Goal: Task Accomplishment & Management: Manage account settings

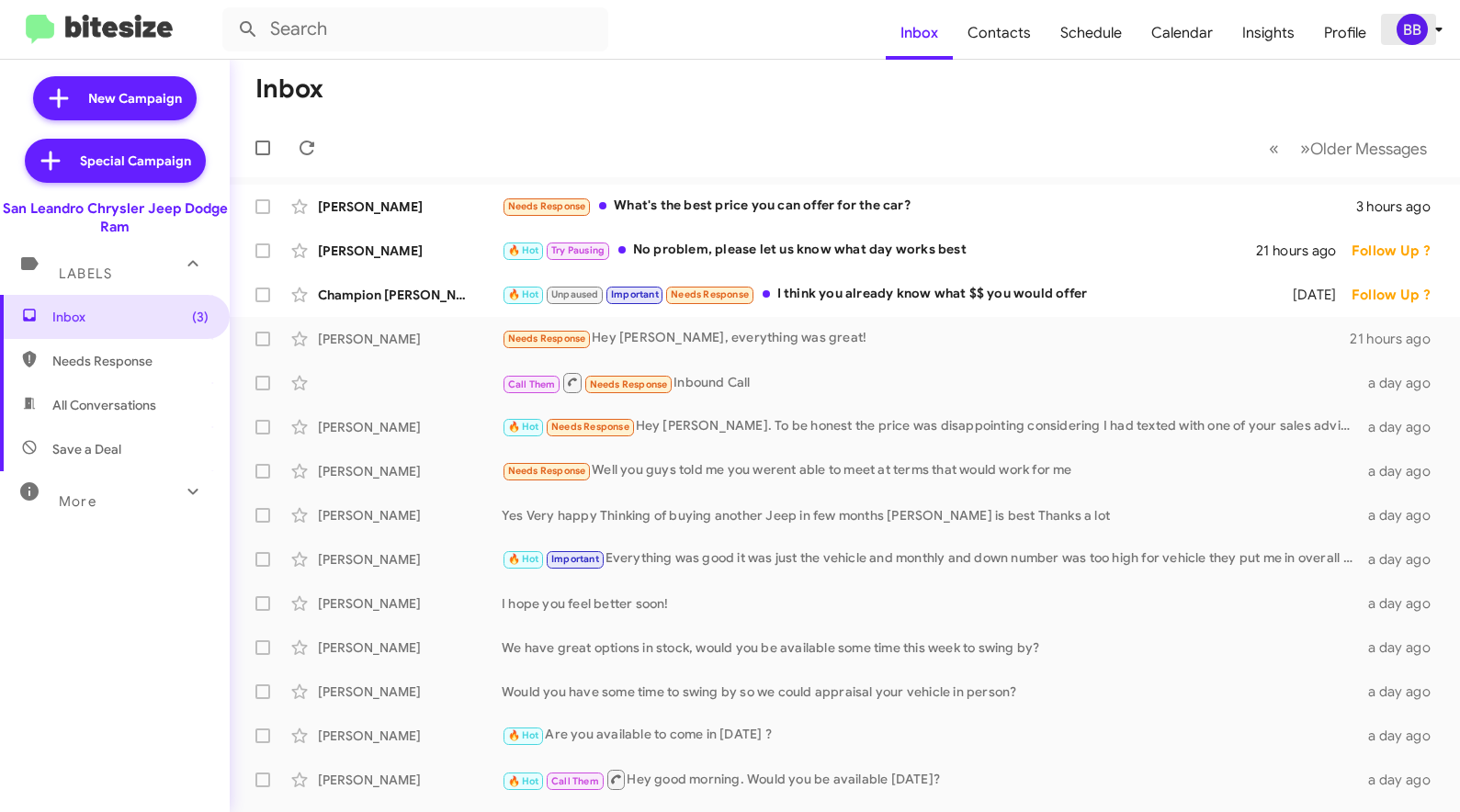
click at [1421, 26] on div "BB" at bounding box center [1413, 30] width 32 height 32
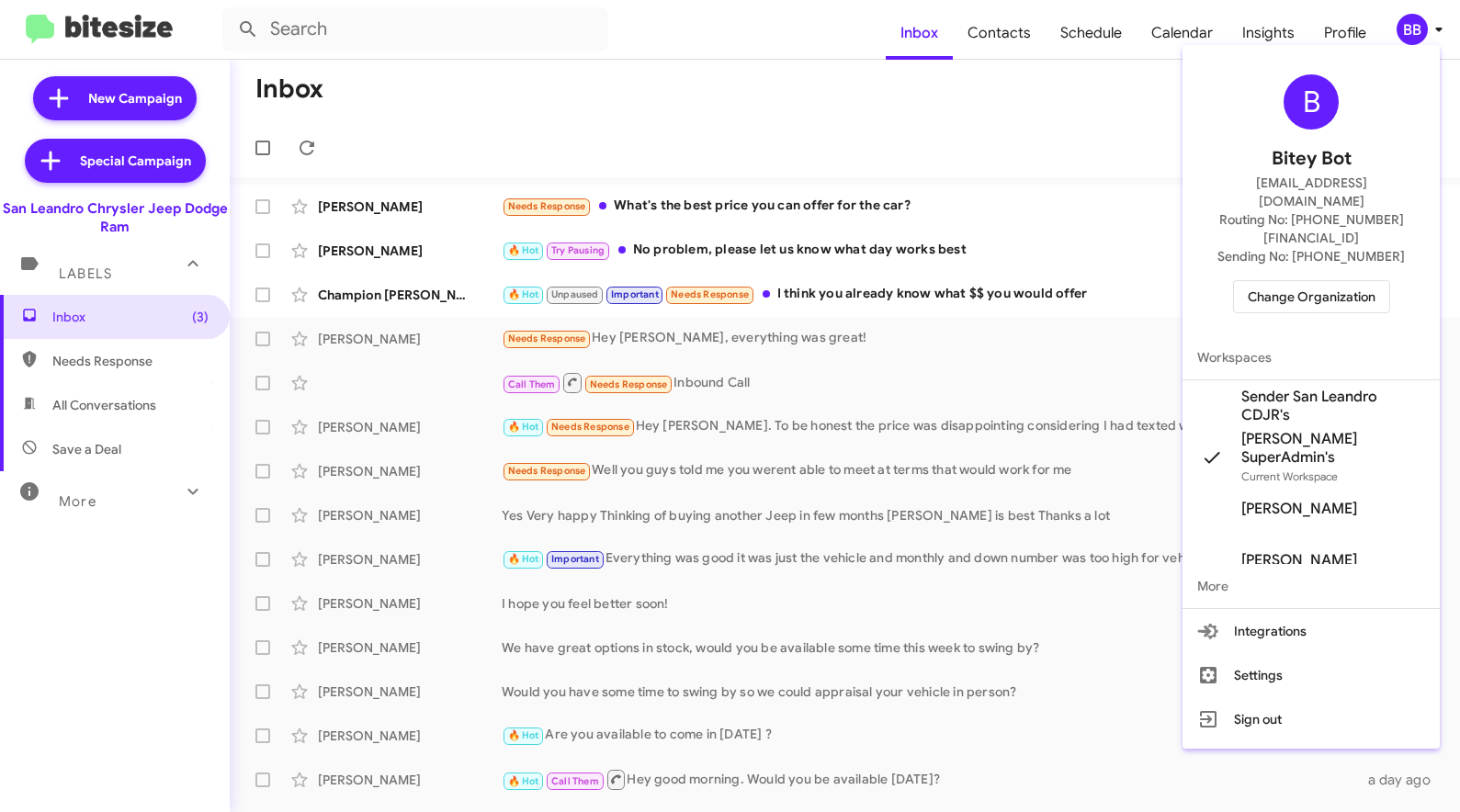
click at [1322, 282] on span "Change Organization" at bounding box center [1311, 297] width 127 height 32
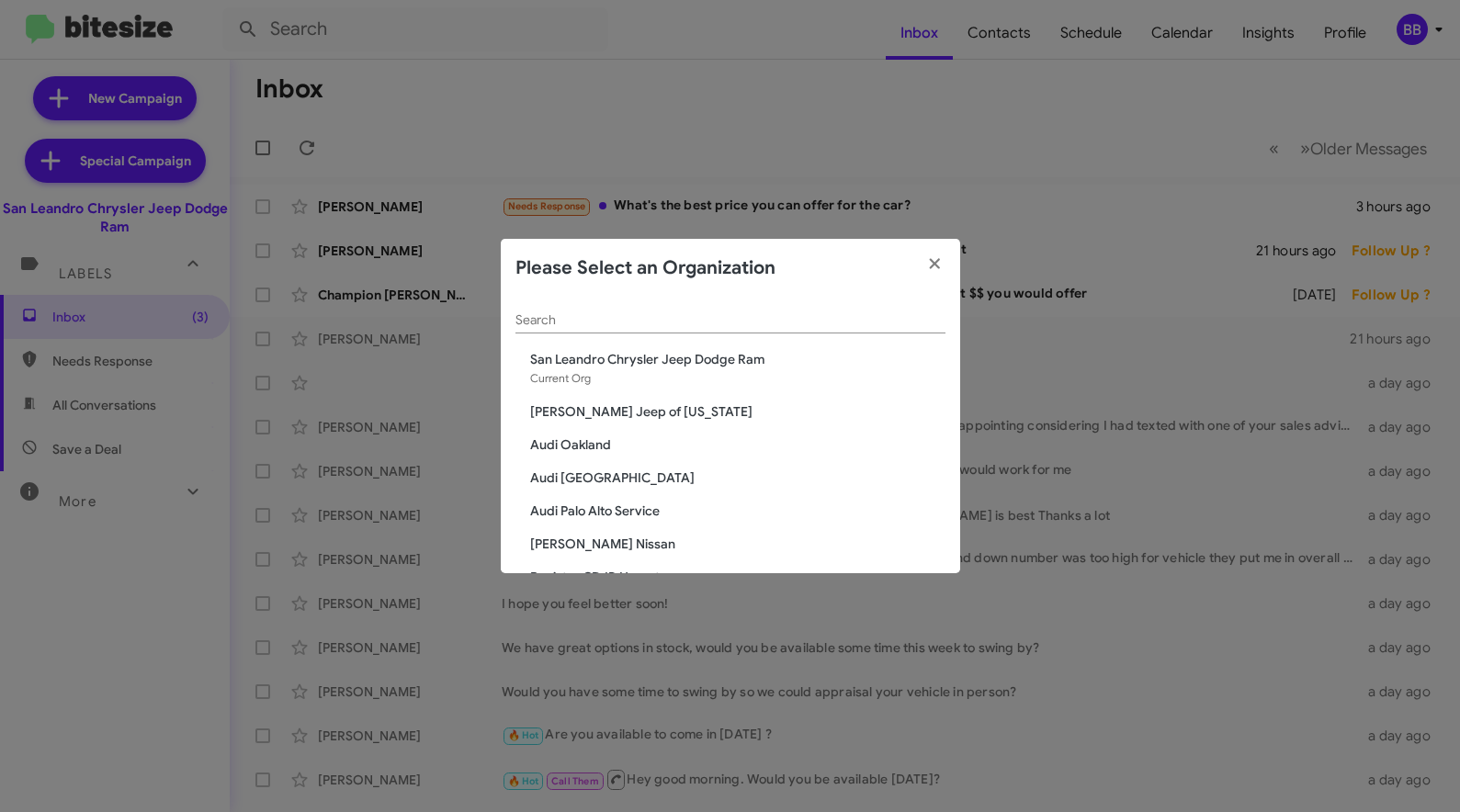
click at [619, 317] on input "Search" at bounding box center [730, 321] width 430 height 15
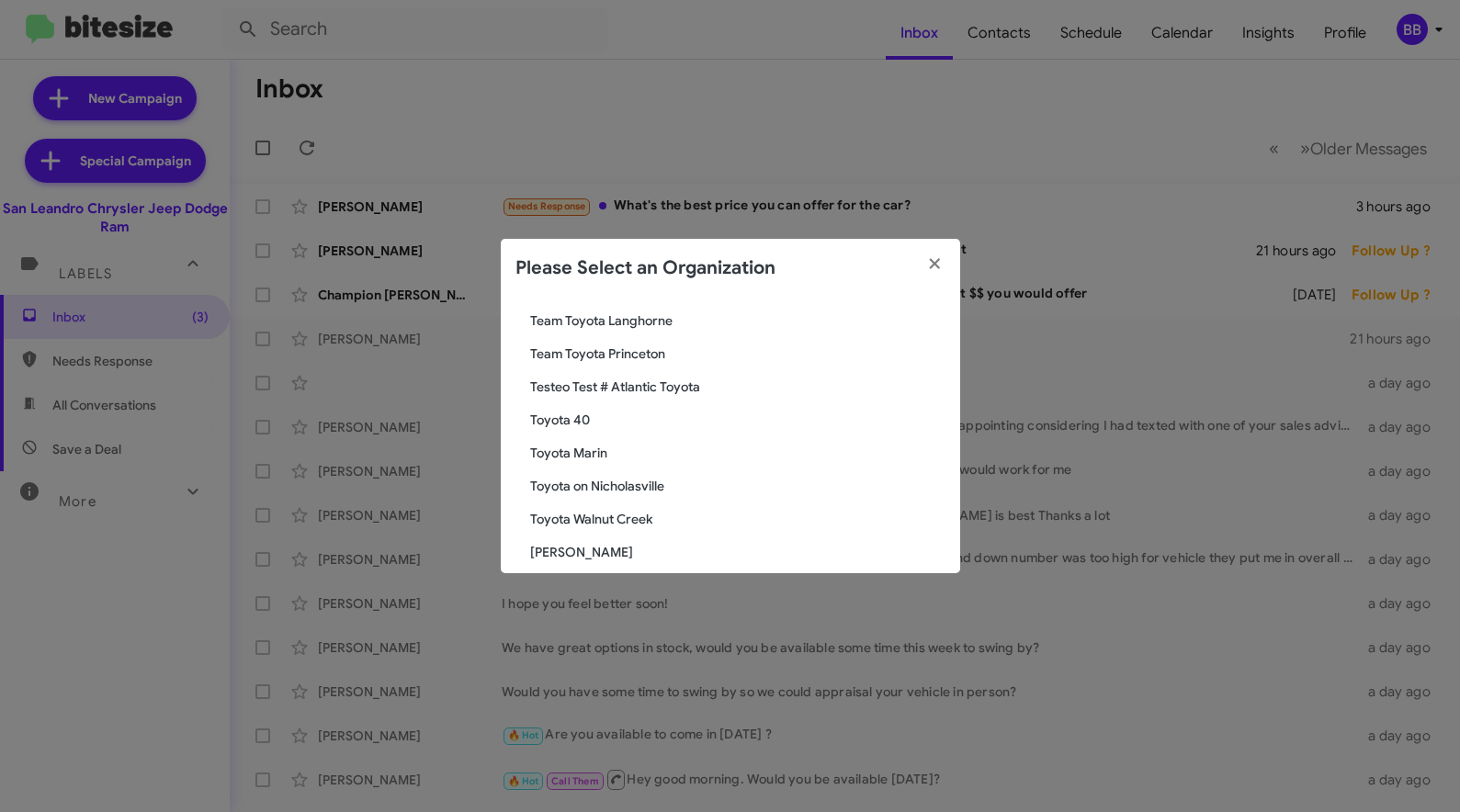
scroll to position [189, 0]
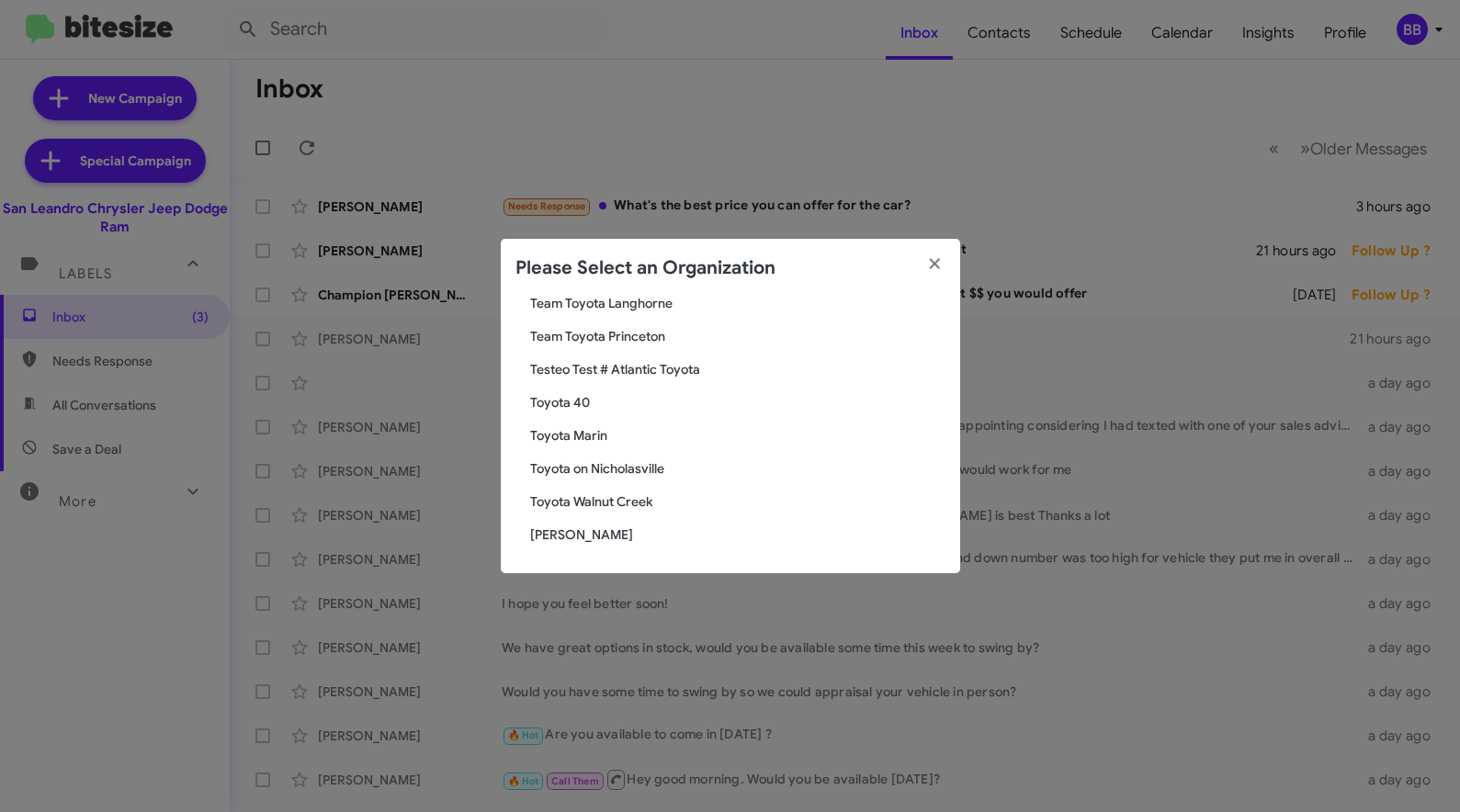
type input "toyot"
click at [563, 395] on span "Toyota 40" at bounding box center [737, 402] width 415 height 19
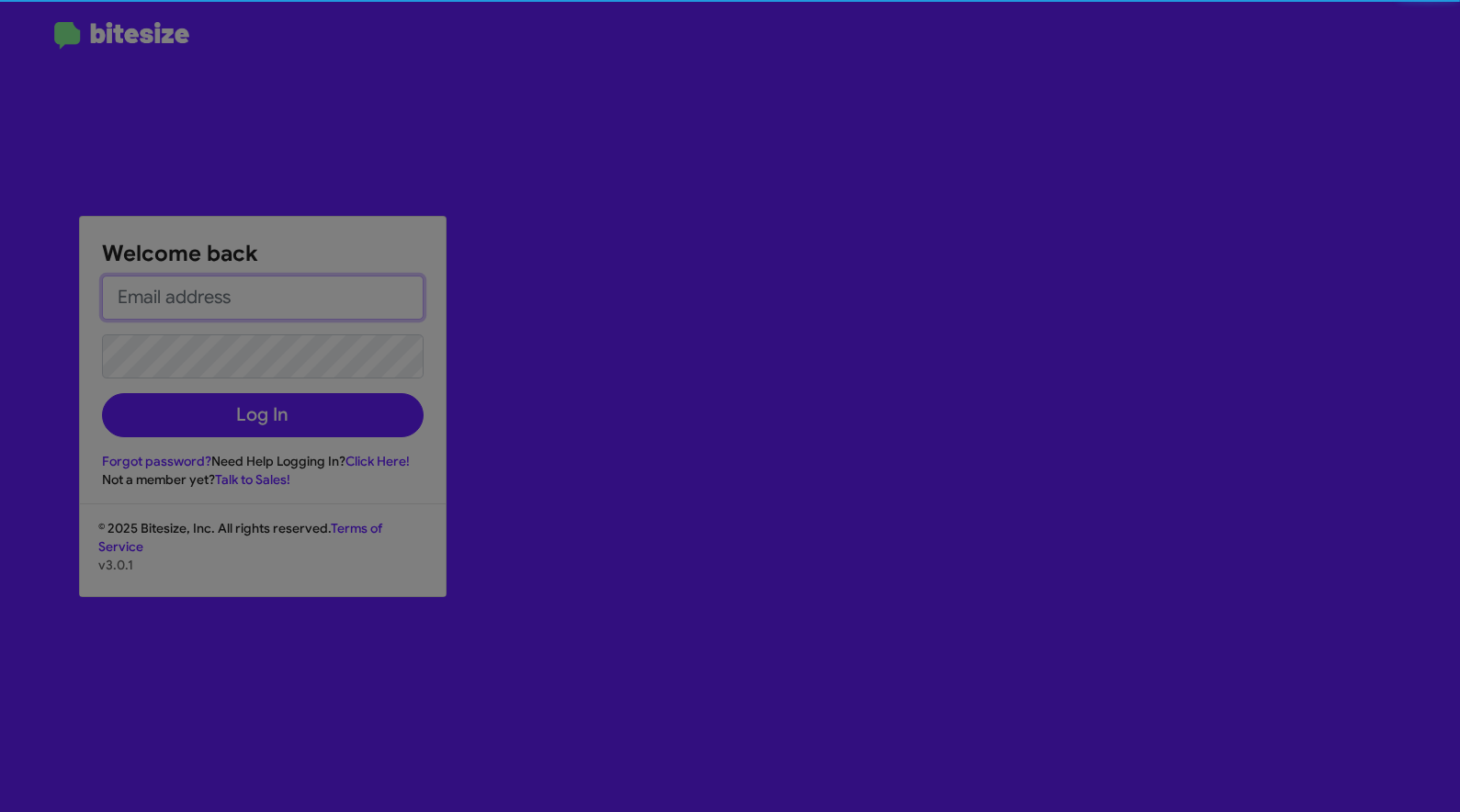
type input "jess+1@bitesize.co"
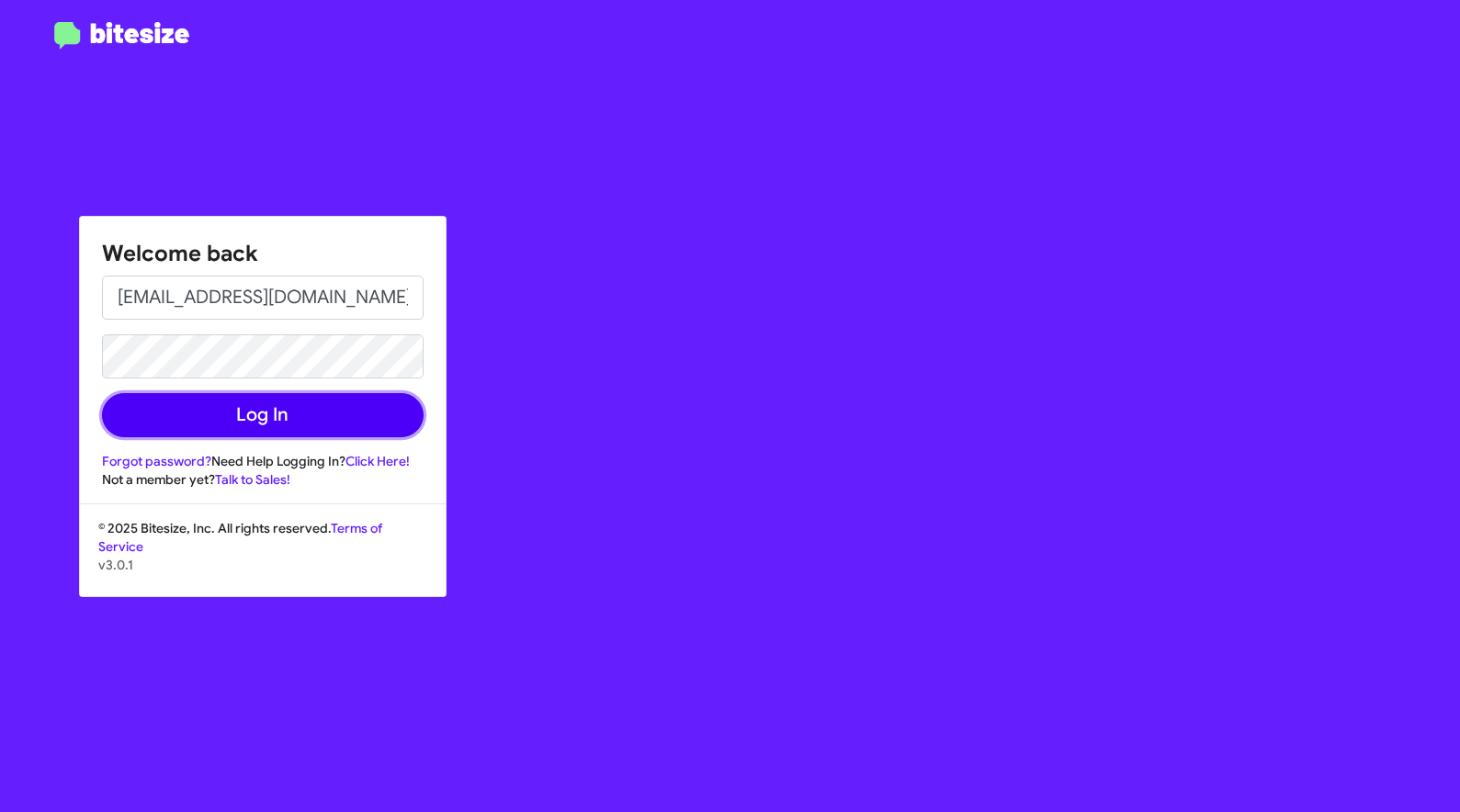
click at [255, 413] on button "Log In" at bounding box center [263, 414] width 322 height 44
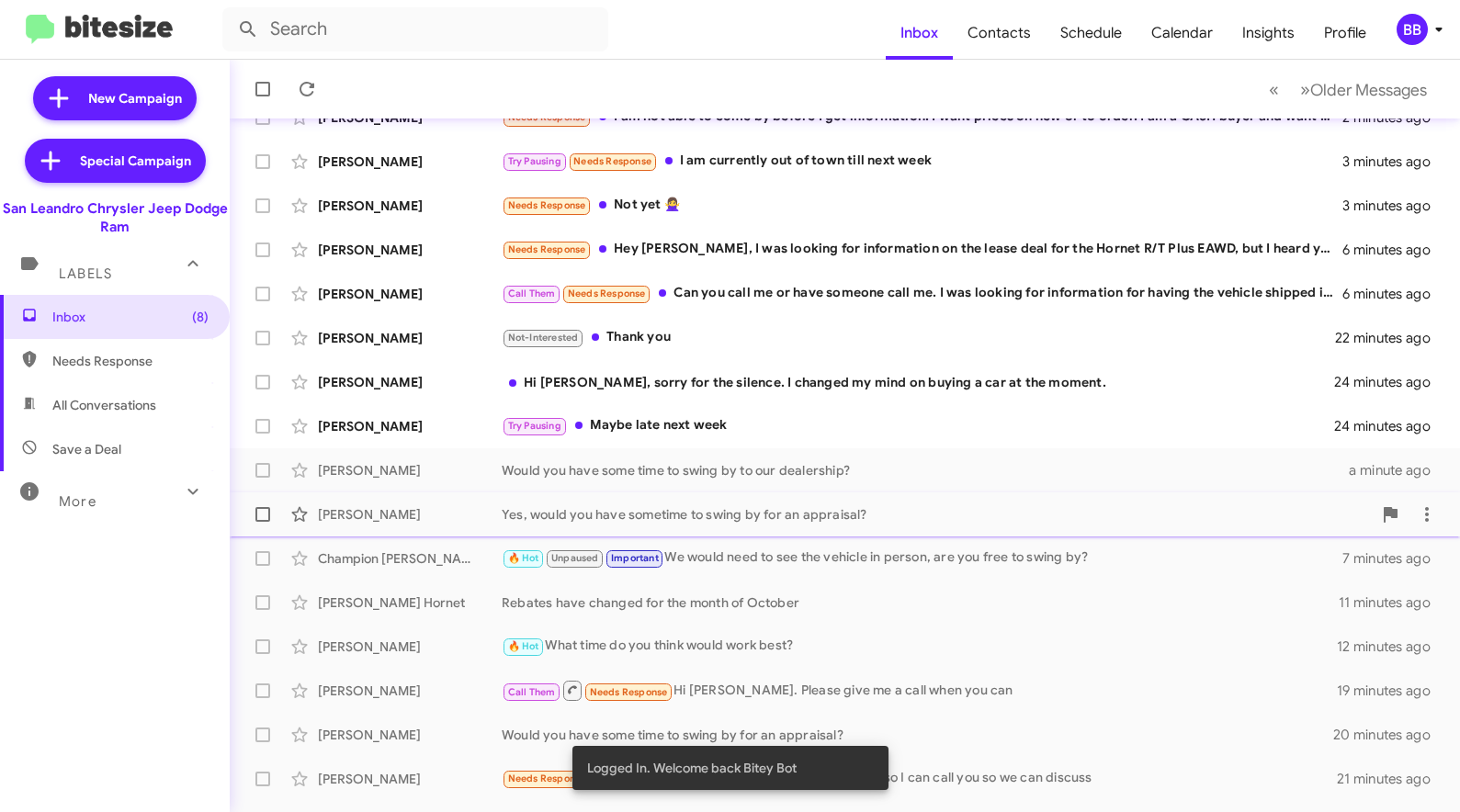
scroll to position [92, 0]
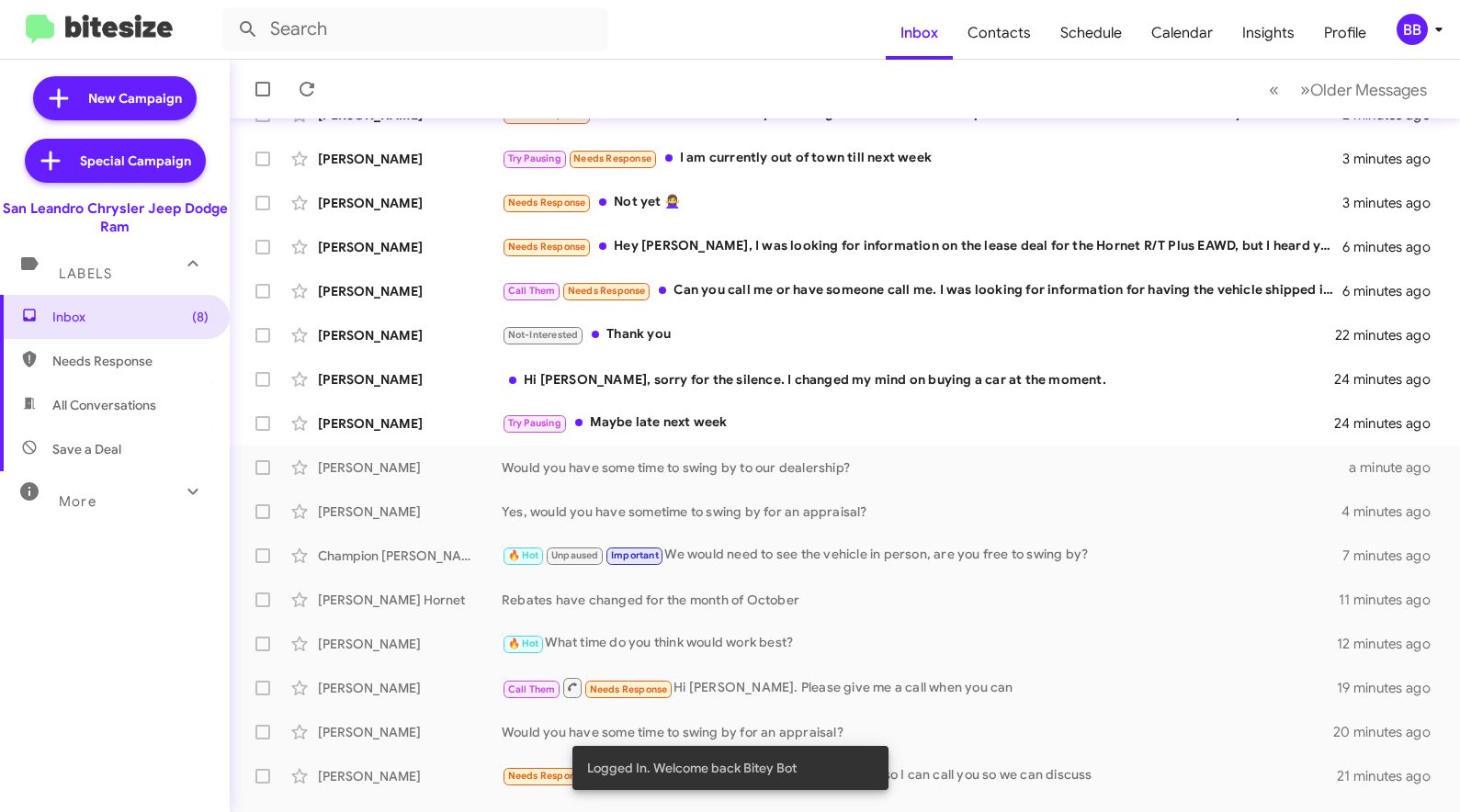
click at [166, 493] on div "More" at bounding box center [97, 493] width 164 height 34
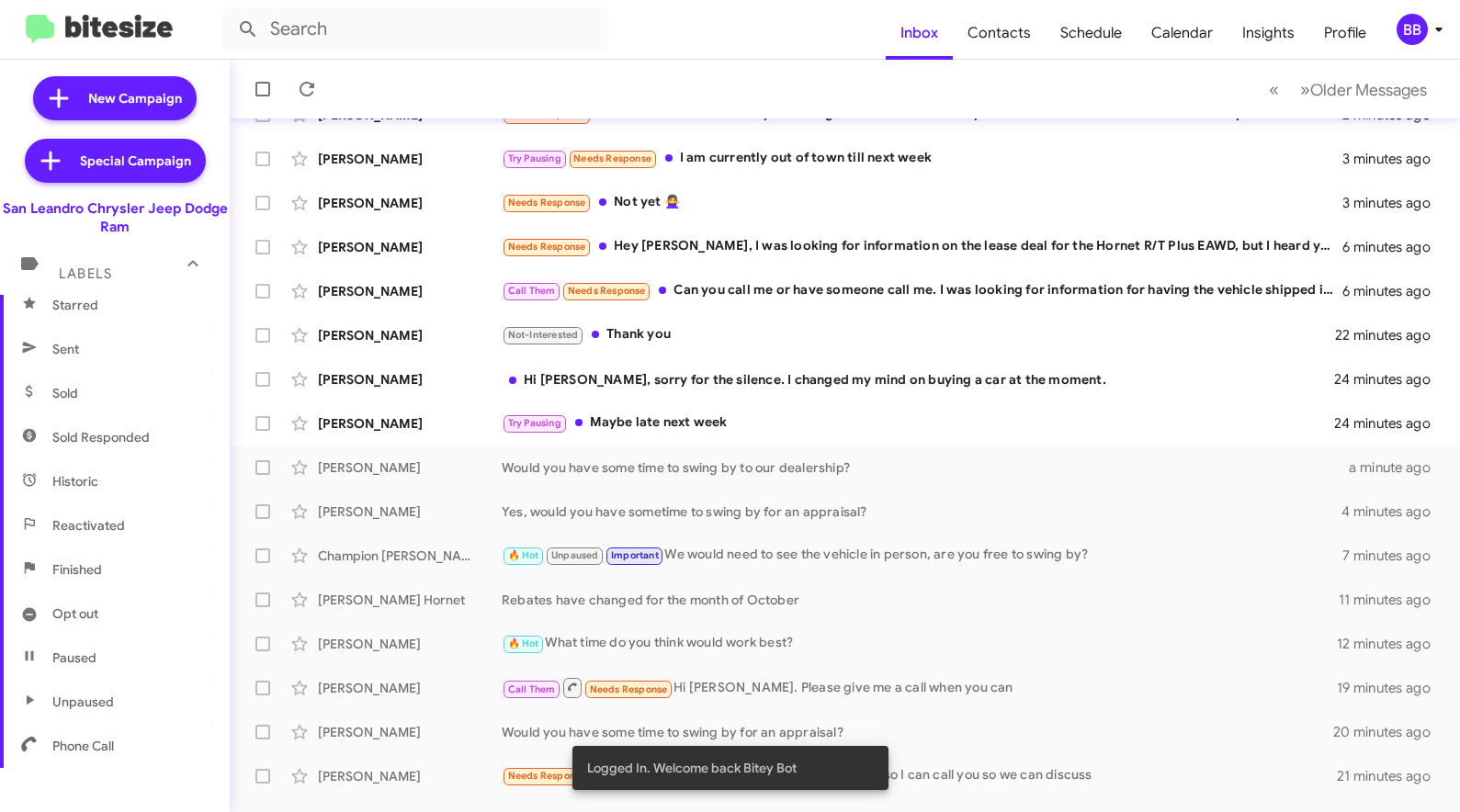
click at [1428, 49] on mat-toolbar "Inbox Contacts Schedule Calendar Insights Profile BB" at bounding box center [730, 29] width 1460 height 59
click at [1407, 31] on div "BB" at bounding box center [1413, 30] width 32 height 32
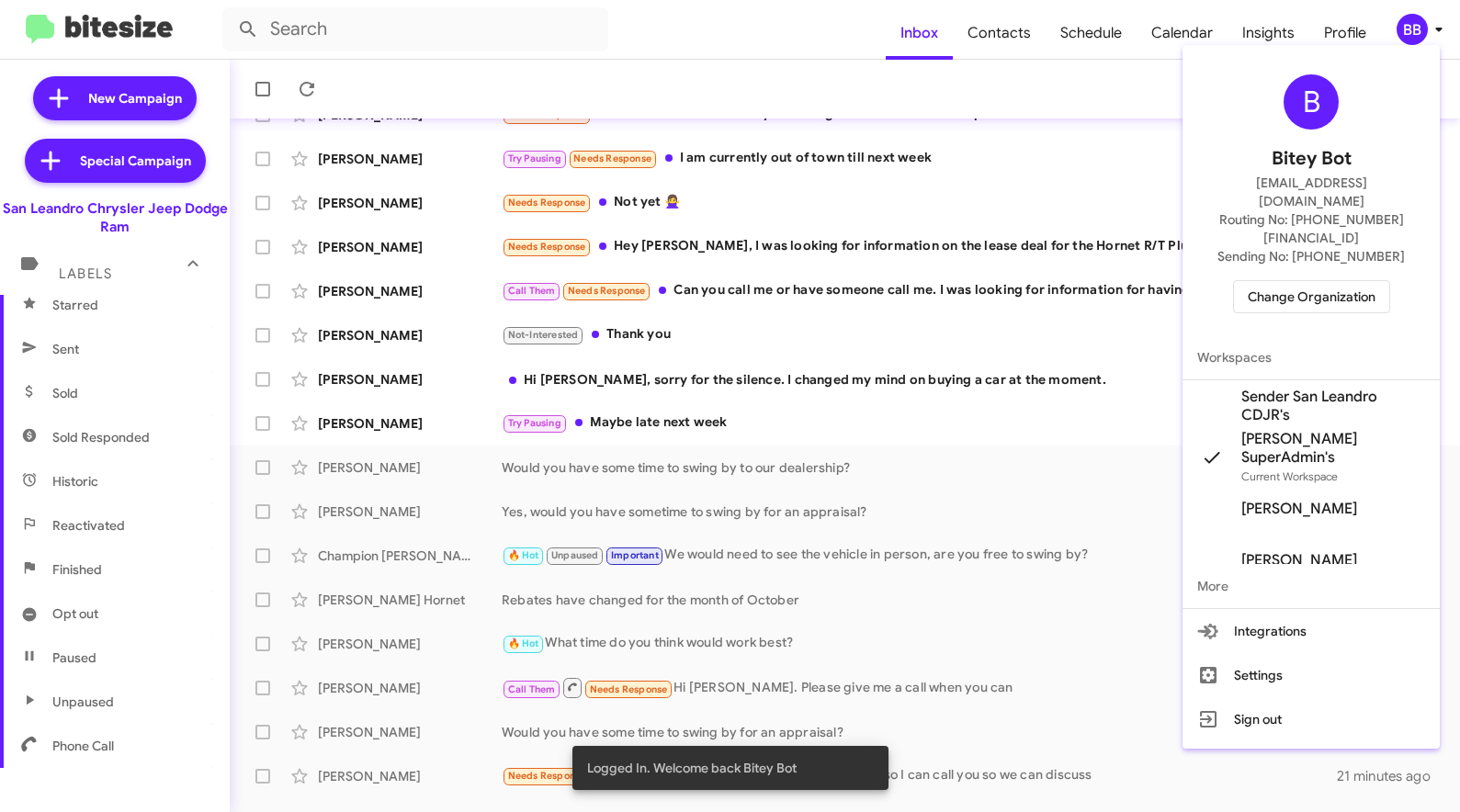
click at [1263, 282] on span "Change Organization" at bounding box center [1311, 297] width 127 height 32
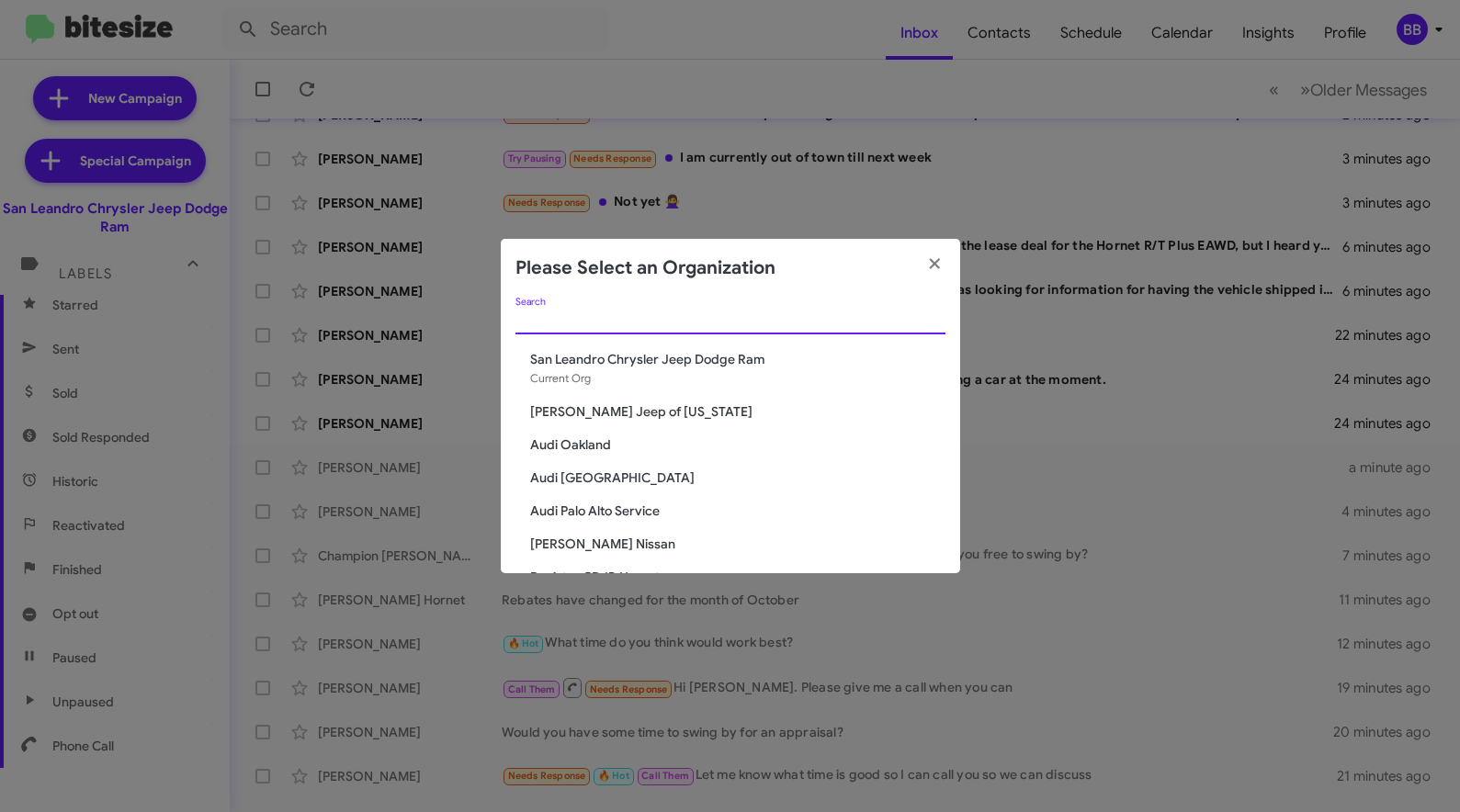
click at [643, 318] on input "Search" at bounding box center [730, 321] width 430 height 15
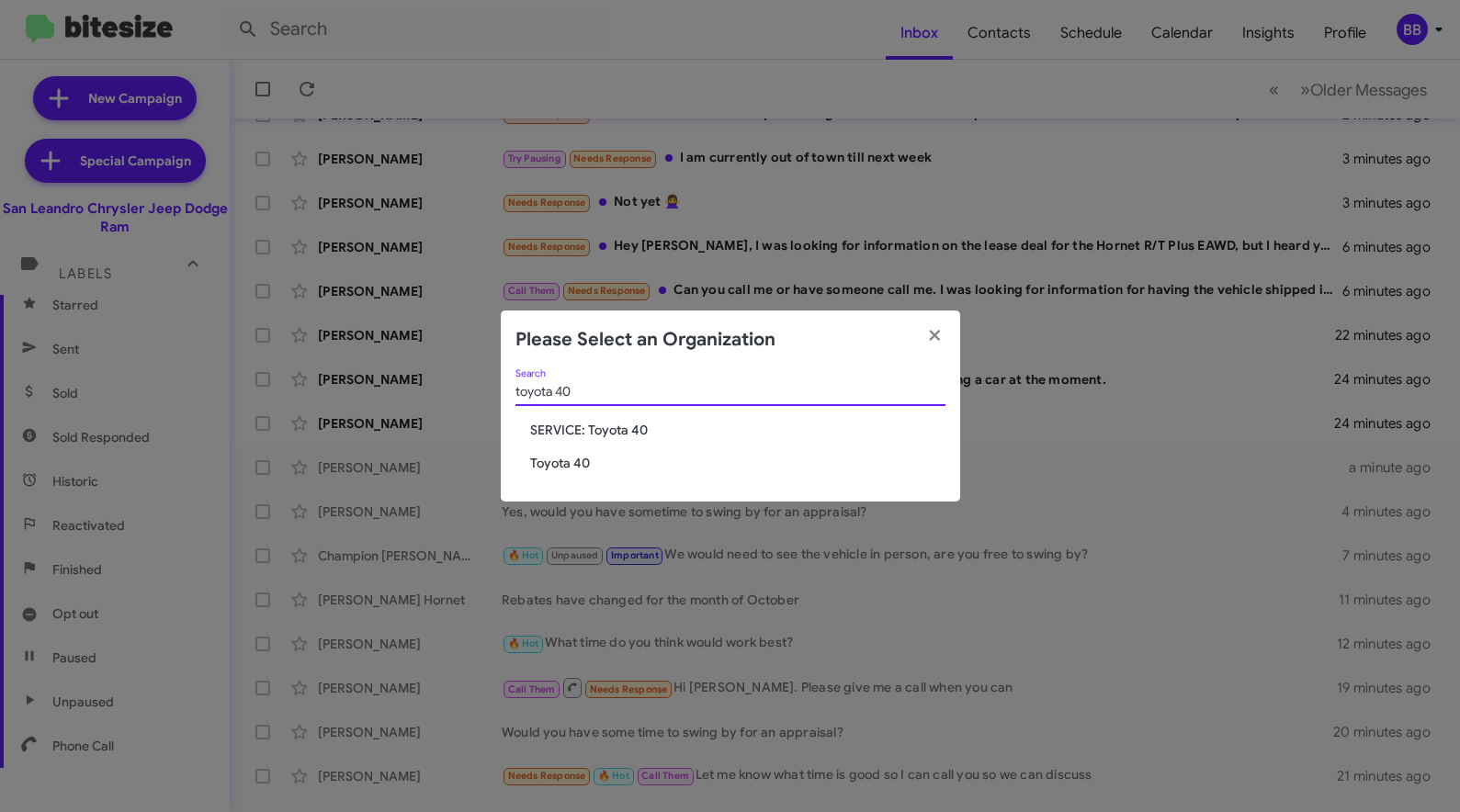
type input "toyota 40"
click at [574, 466] on span "Toyota 40" at bounding box center [737, 463] width 415 height 19
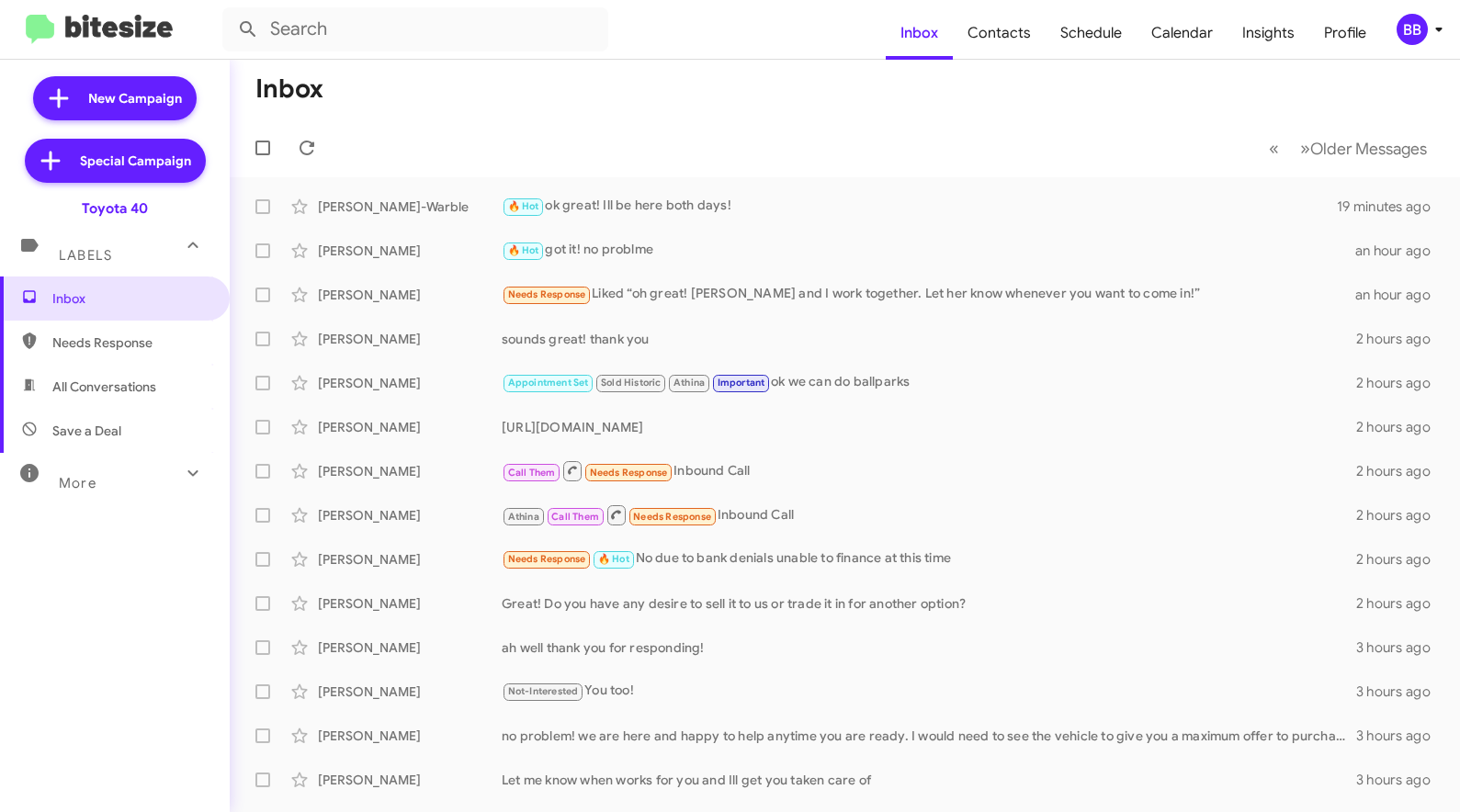
click at [152, 489] on div "More" at bounding box center [97, 475] width 164 height 34
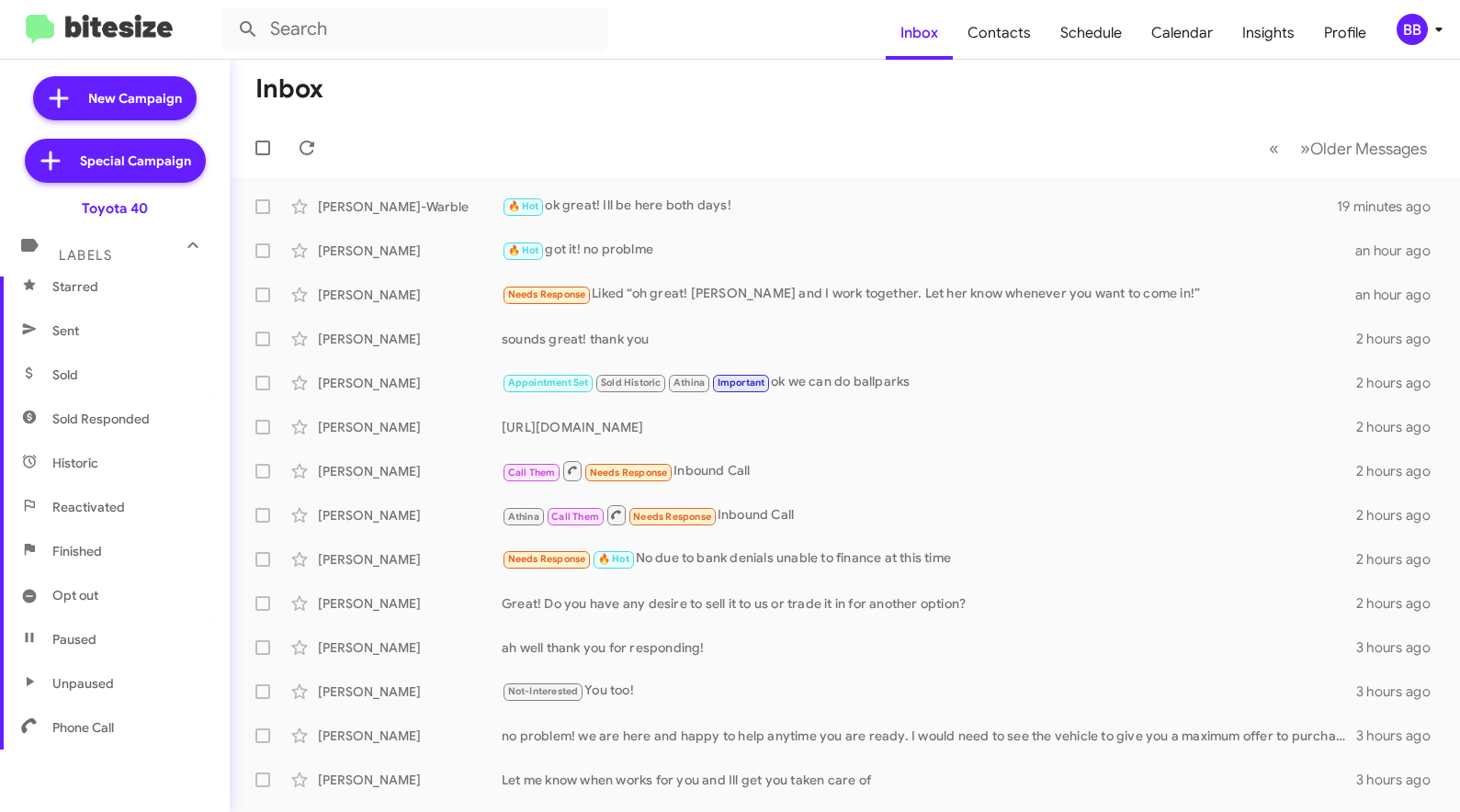
click at [120, 417] on span "Sold Responded" at bounding box center [100, 419] width 98 height 19
type input "in:sold-verified"
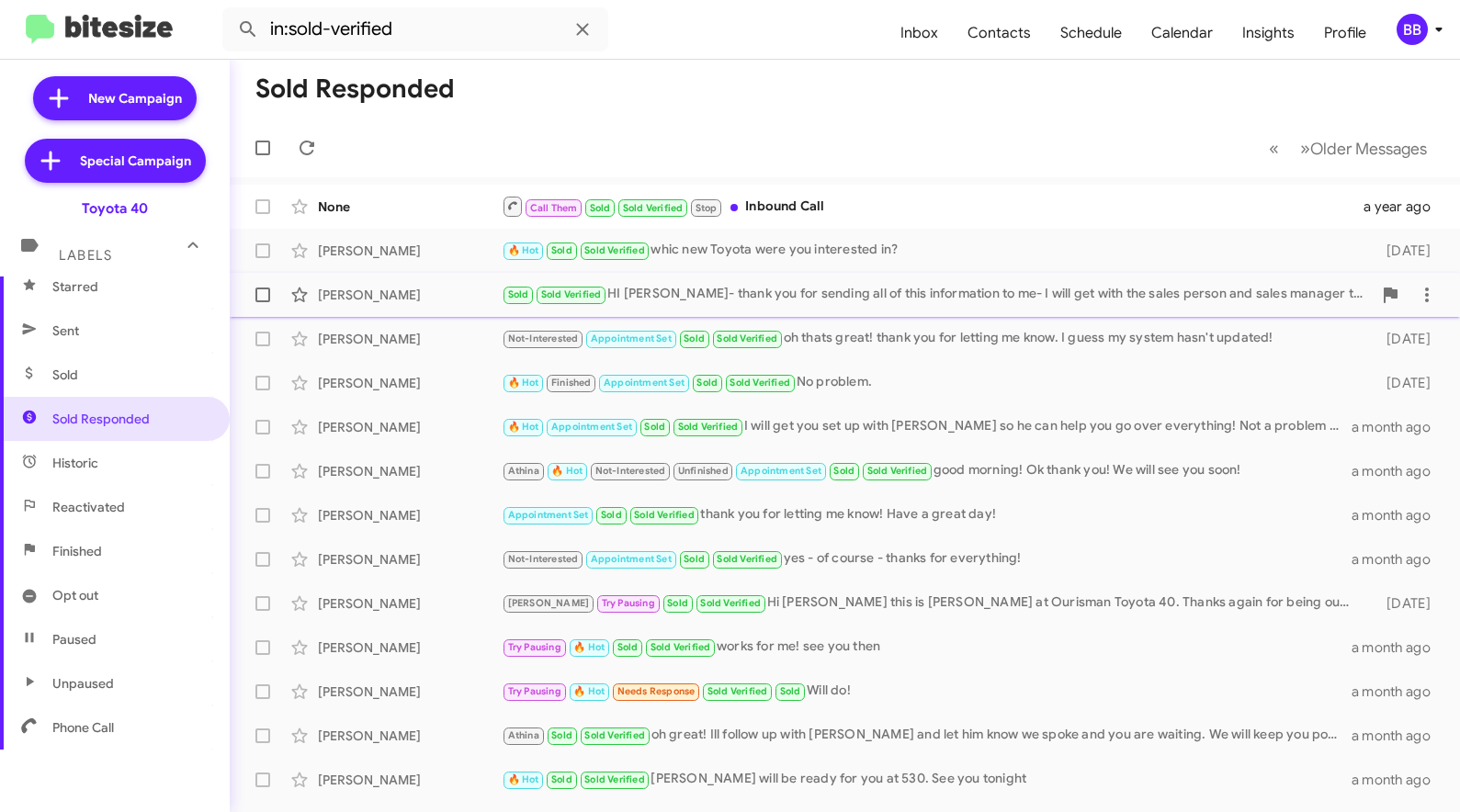
click at [813, 296] on div "Sold Sold Verified HI [PERSON_NAME]- thank you for sending all of this informat…" at bounding box center [937, 294] width 870 height 21
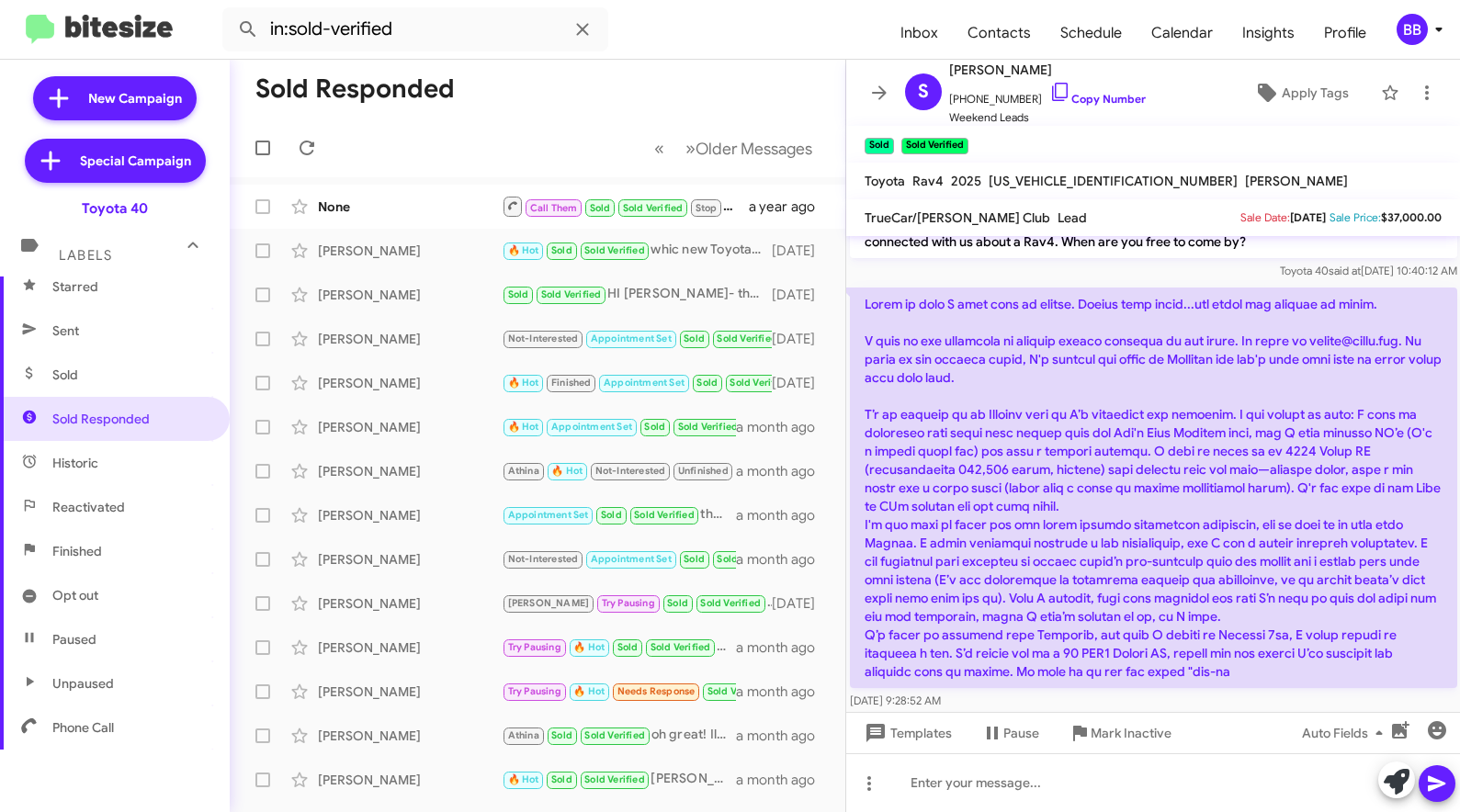
scroll to position [32, 0]
click at [1004, 344] on p at bounding box center [1152, 489] width 607 height 400
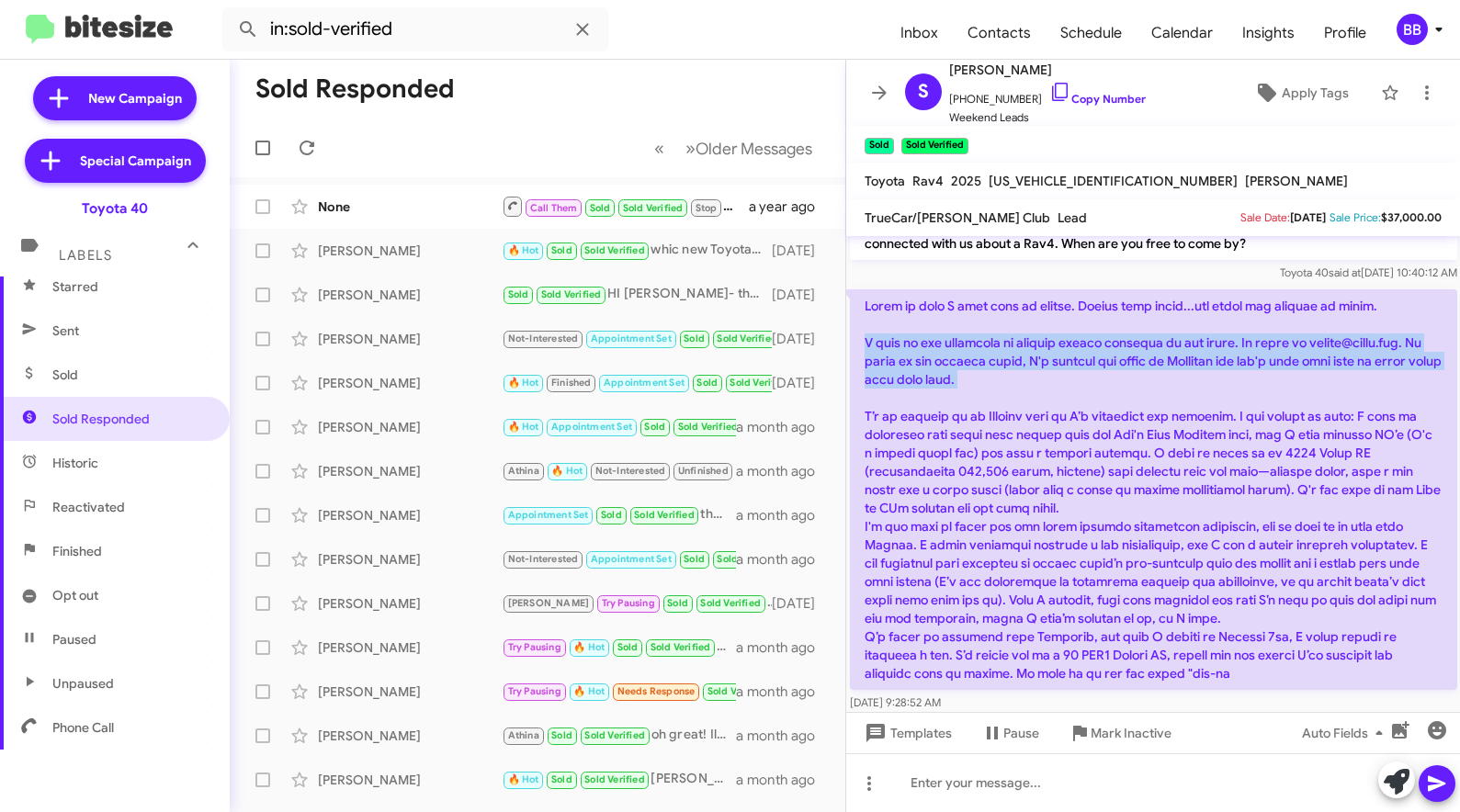
click at [1007, 359] on p at bounding box center [1152, 489] width 607 height 400
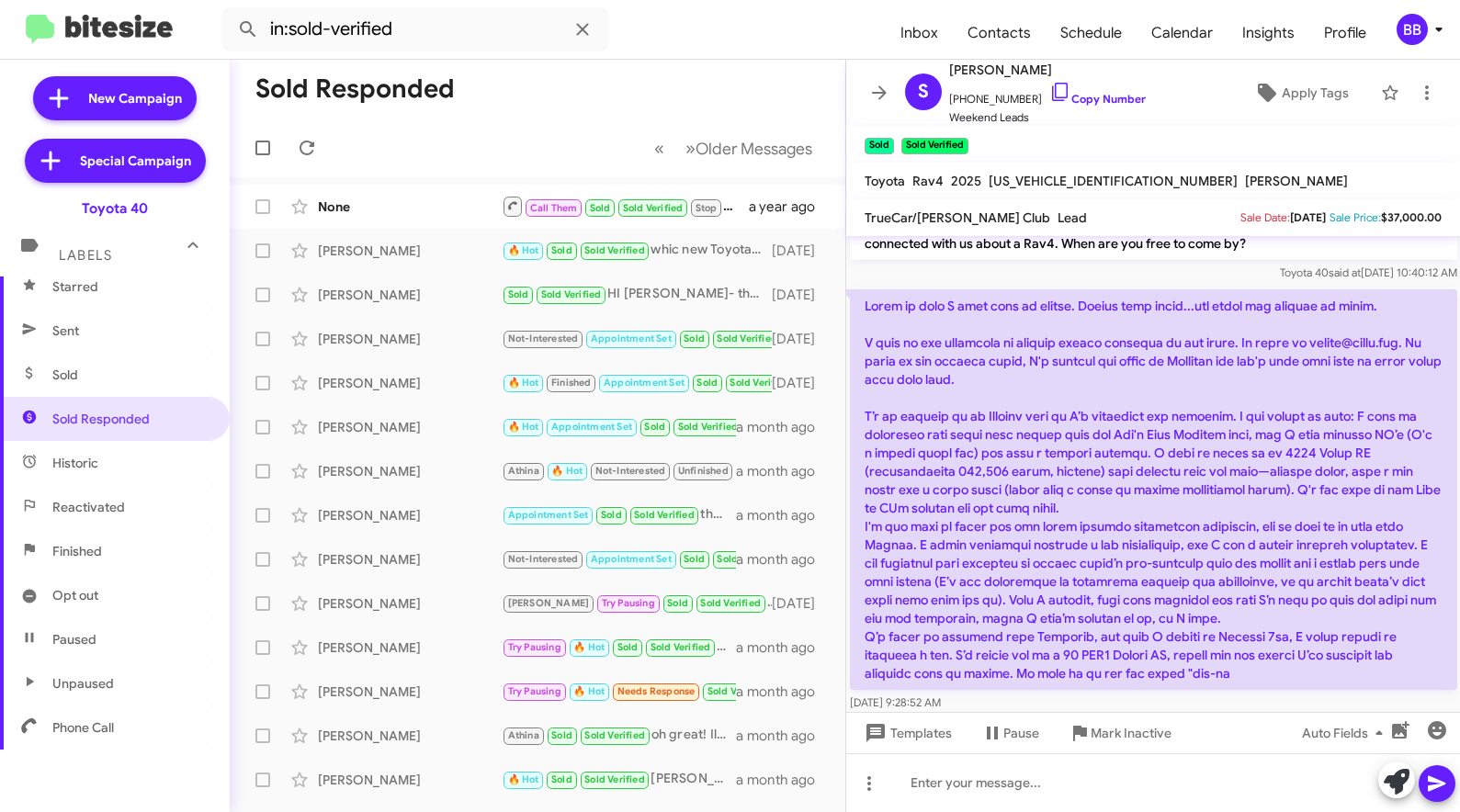
click at [1007, 359] on p at bounding box center [1152, 489] width 607 height 400
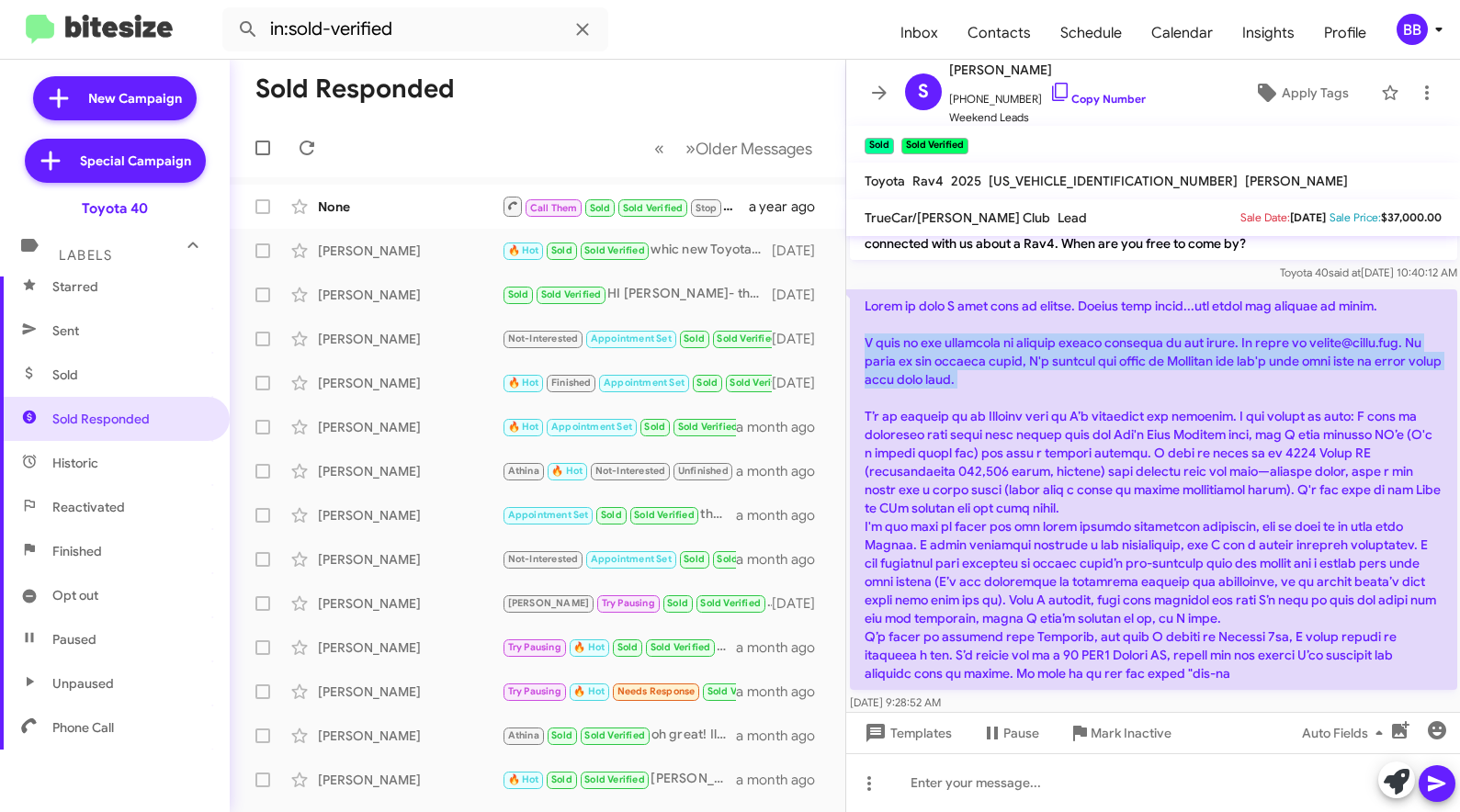
click at [974, 363] on p at bounding box center [1152, 489] width 607 height 400
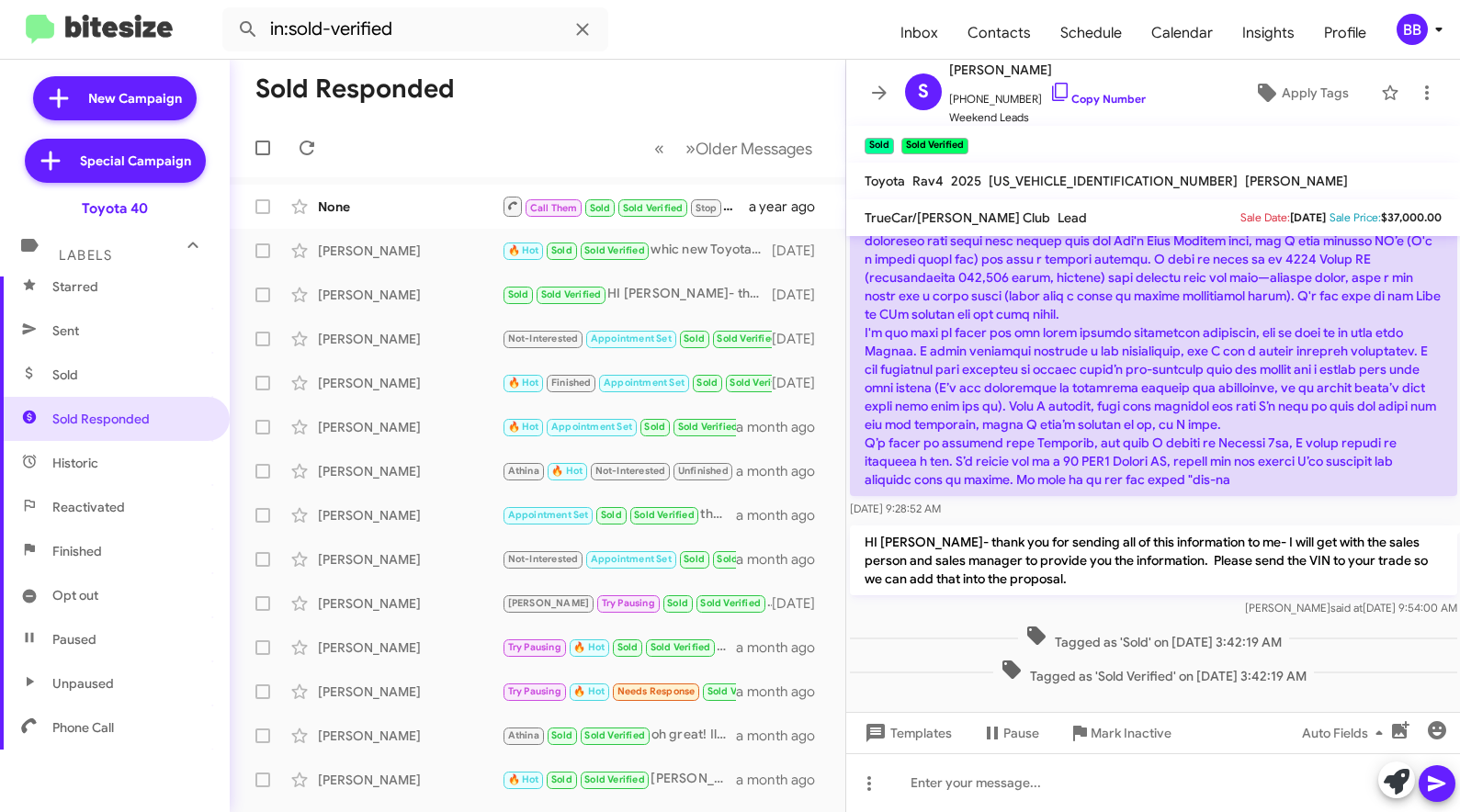
scroll to position [0, 0]
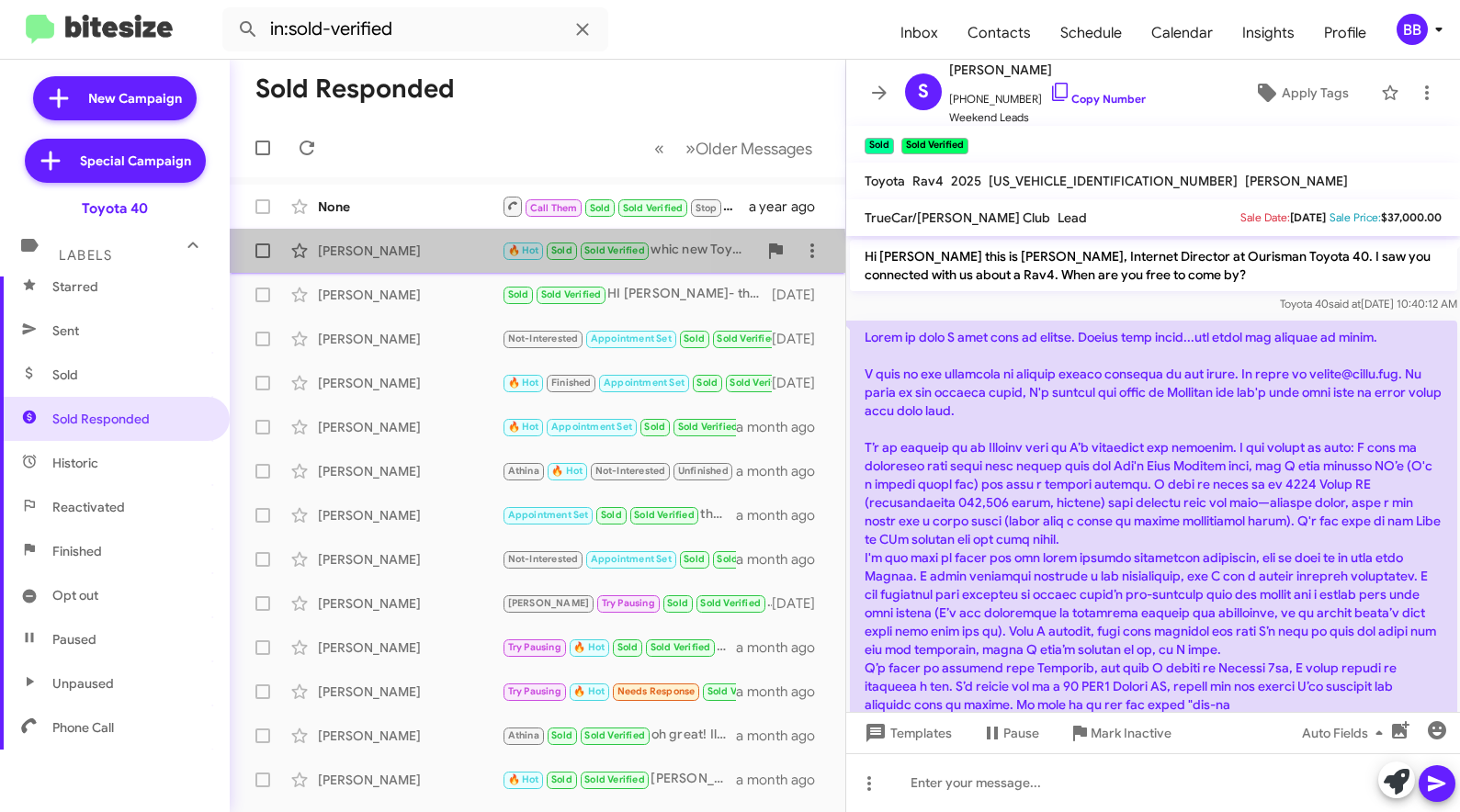
click at [428, 260] on div "[PERSON_NAME] 🔥 Hot Sold Sold Verified whic new Toyota were you interested in? …" at bounding box center [537, 251] width 586 height 37
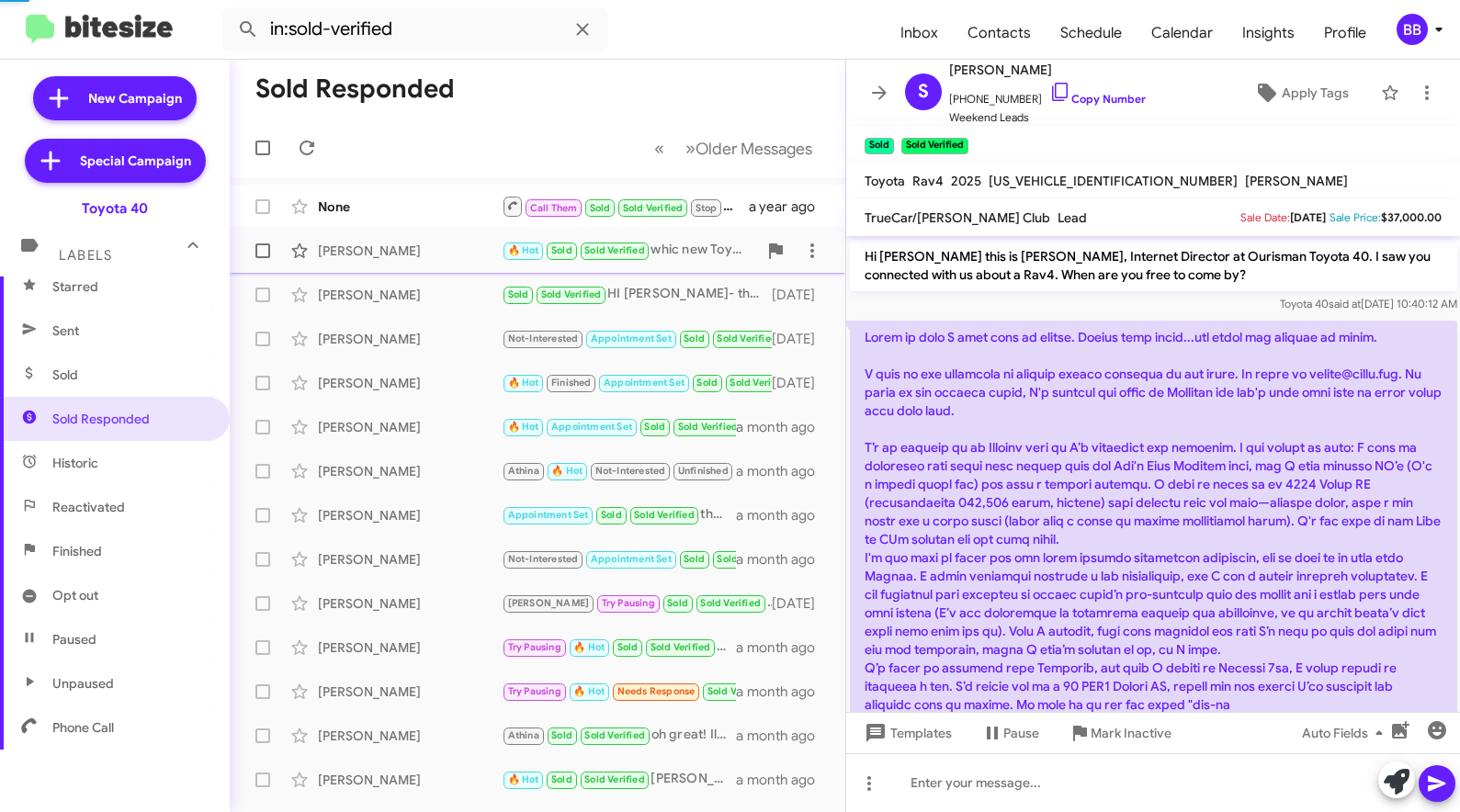
scroll to position [170, 0]
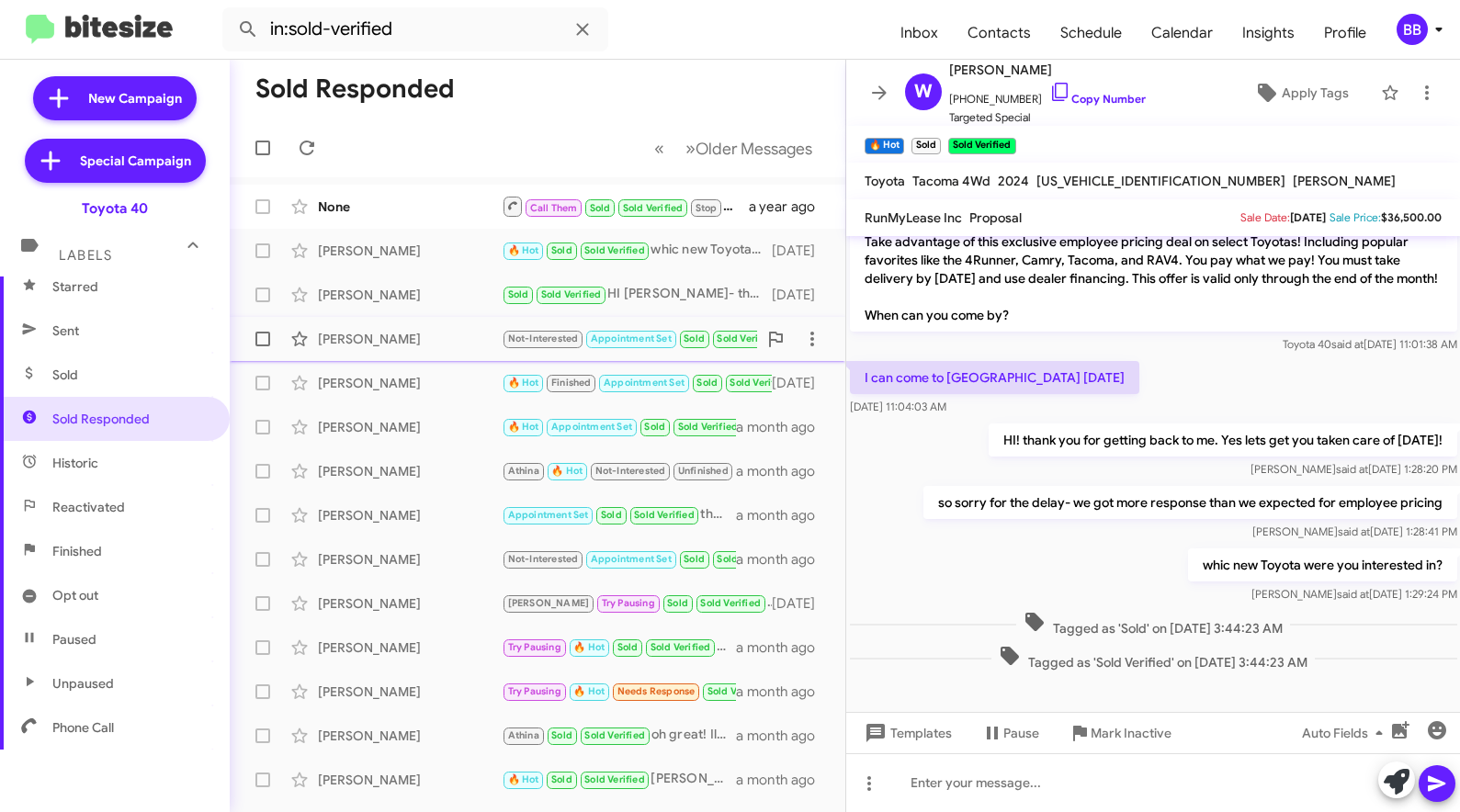
click at [385, 339] on div "[PERSON_NAME]" at bounding box center [410, 339] width 184 height 19
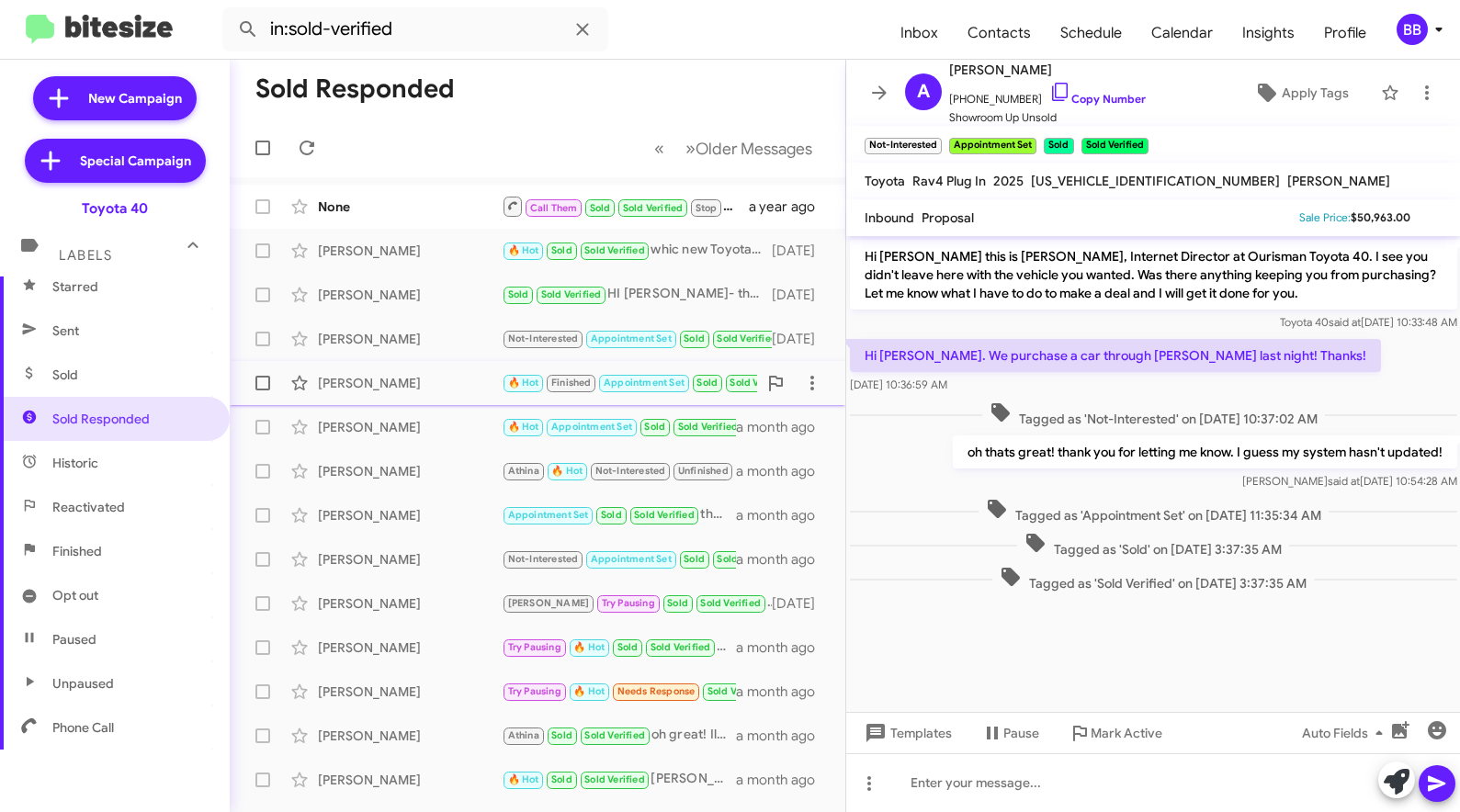
click at [401, 378] on div "[PERSON_NAME]" at bounding box center [410, 383] width 184 height 19
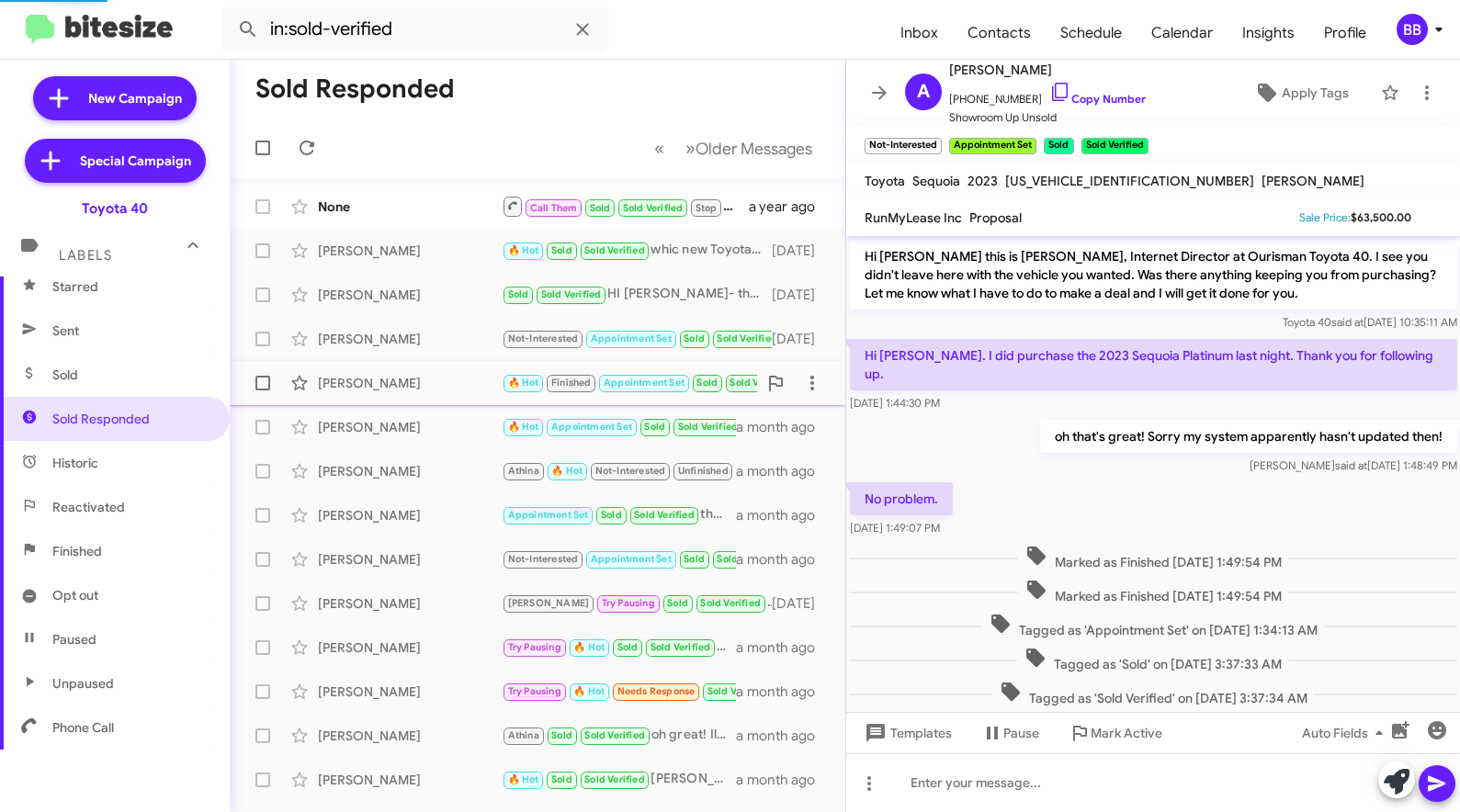
scroll to position [24, 0]
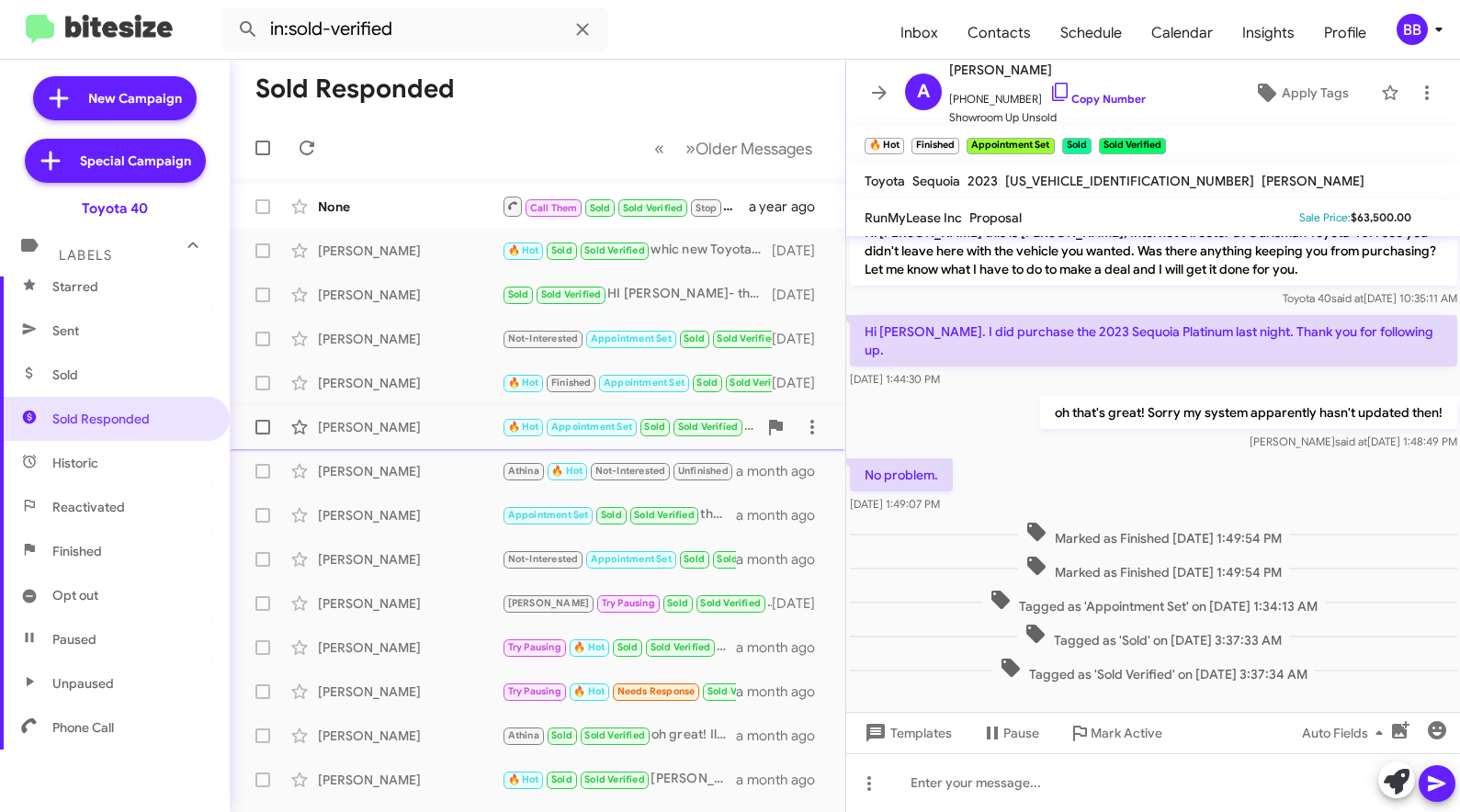
click at [408, 414] on div "[PERSON_NAME] 🔥 Hot Appointment Set Sold Sold Verified I will get you set up wi…" at bounding box center [537, 427] width 586 height 37
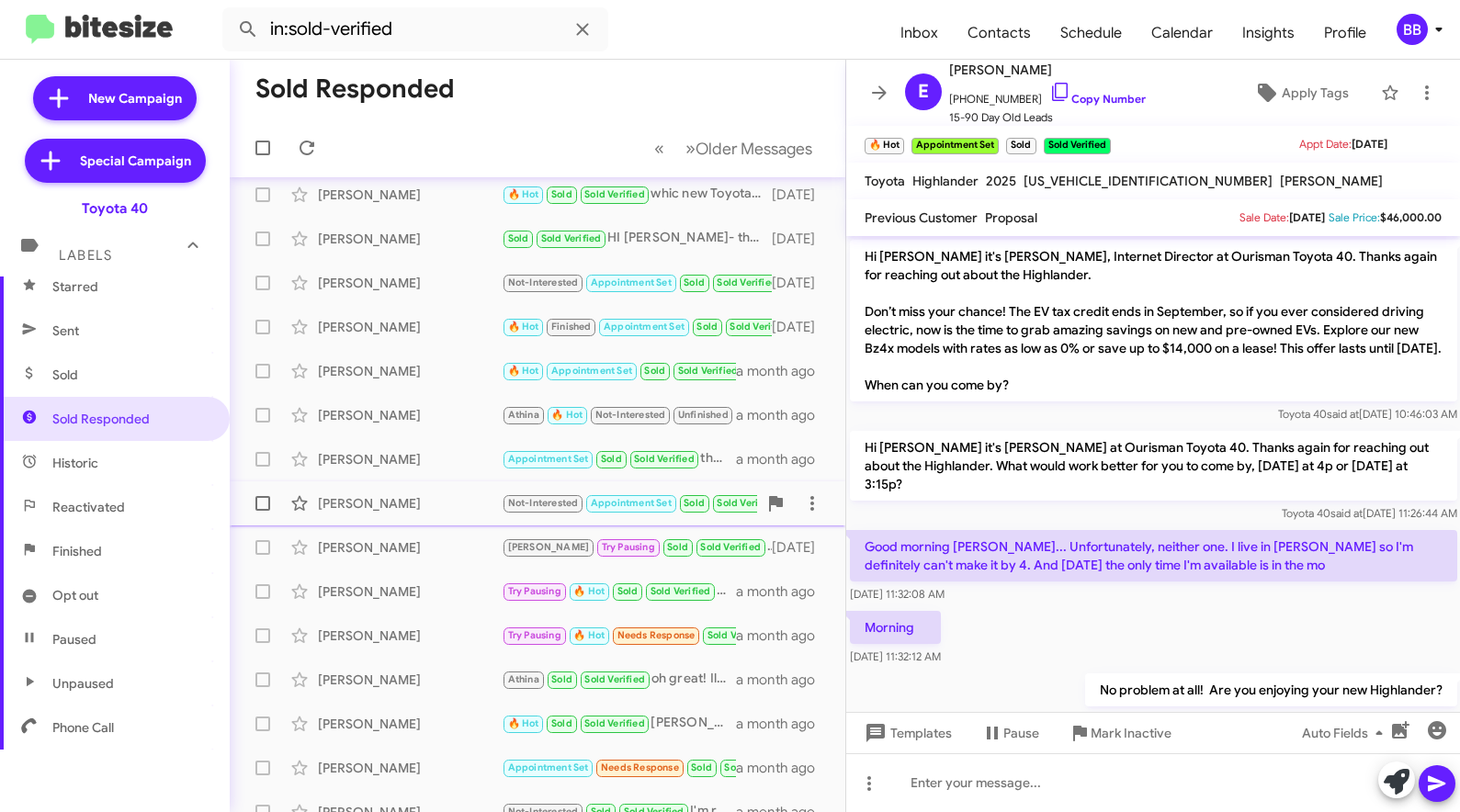
scroll to position [67, 0]
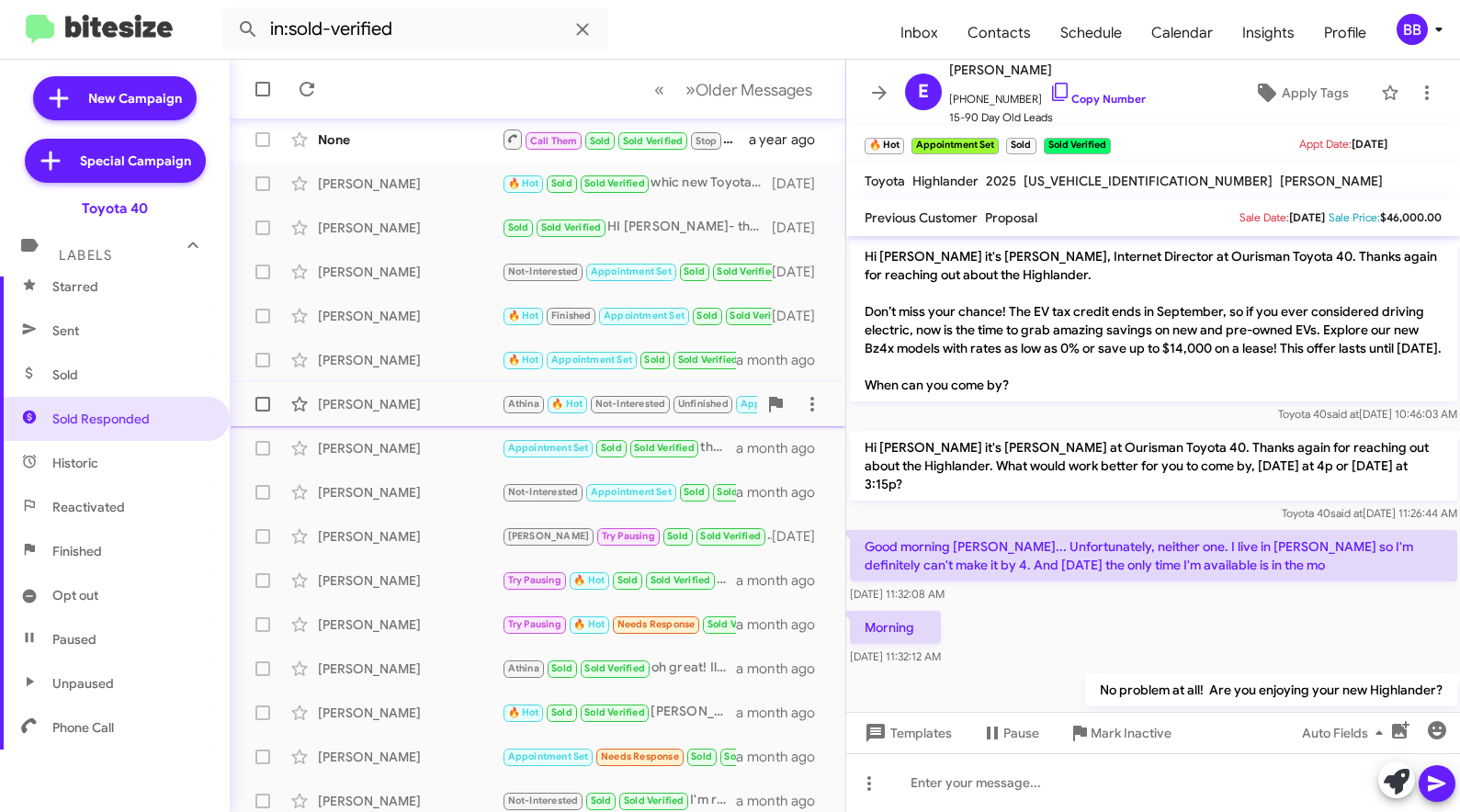
click at [418, 394] on div "[PERSON_NAME] Athina 🔥 Hot Not-Interested Unfinished Appointment Set Sold Sold …" at bounding box center [537, 404] width 586 height 37
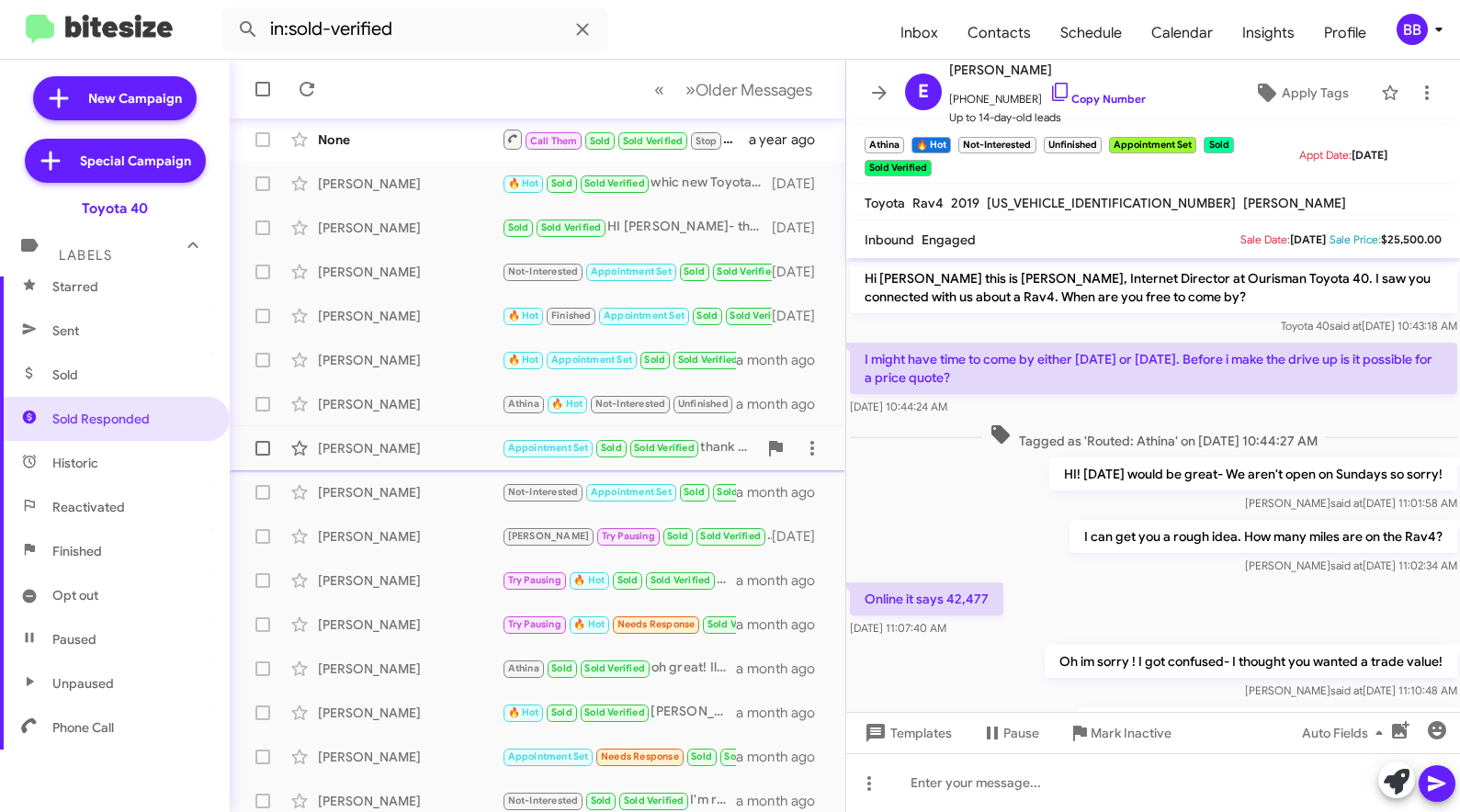
click at [430, 440] on div "[PERSON_NAME]" at bounding box center [410, 449] width 184 height 19
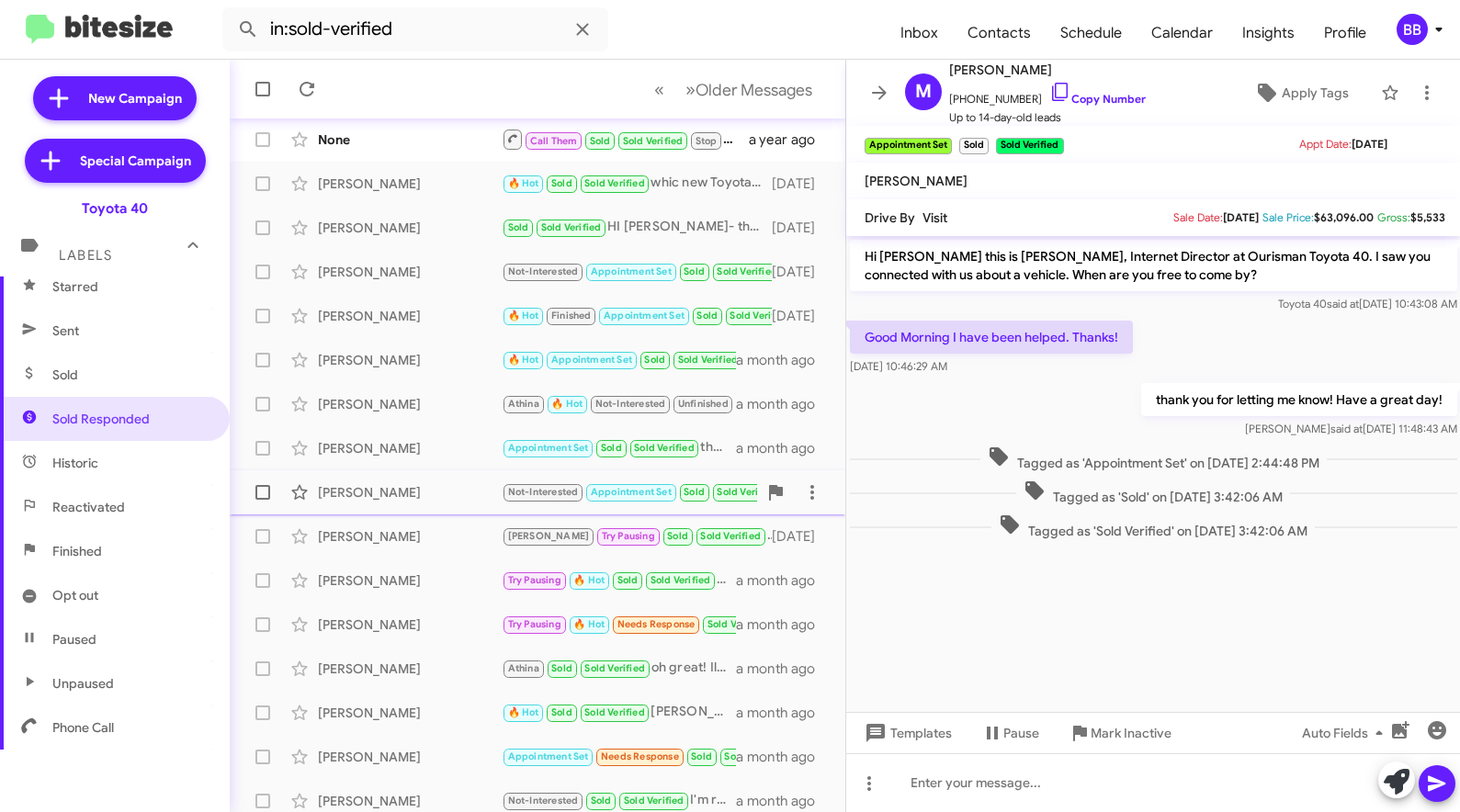
click at [427, 492] on div "[PERSON_NAME]" at bounding box center [410, 492] width 184 height 19
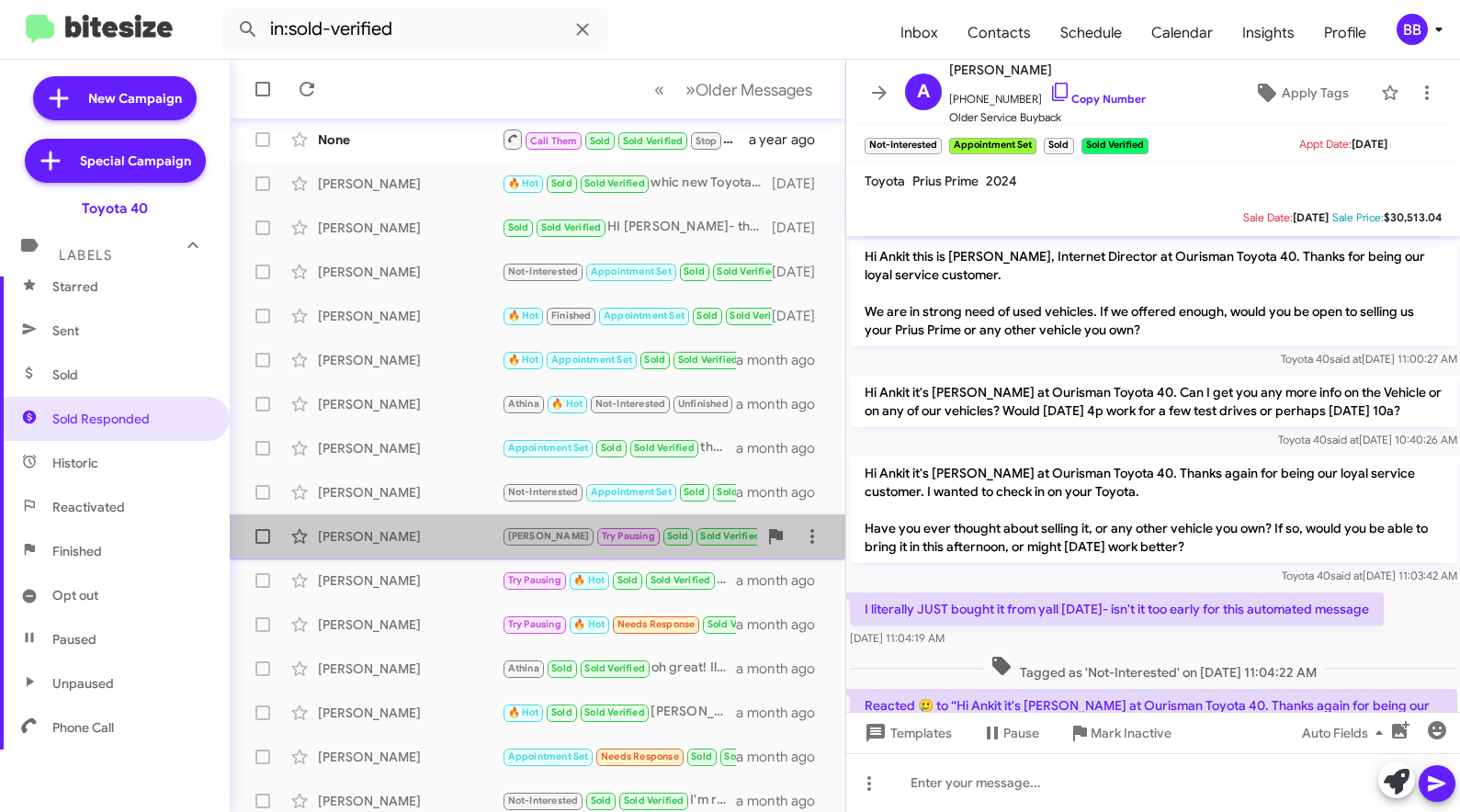
click at [401, 557] on span "[PERSON_NAME] [PERSON_NAME] Pausing Sold Sold Verified Hi [PERSON_NAME] this is…" at bounding box center [537, 536] width 615 height 44
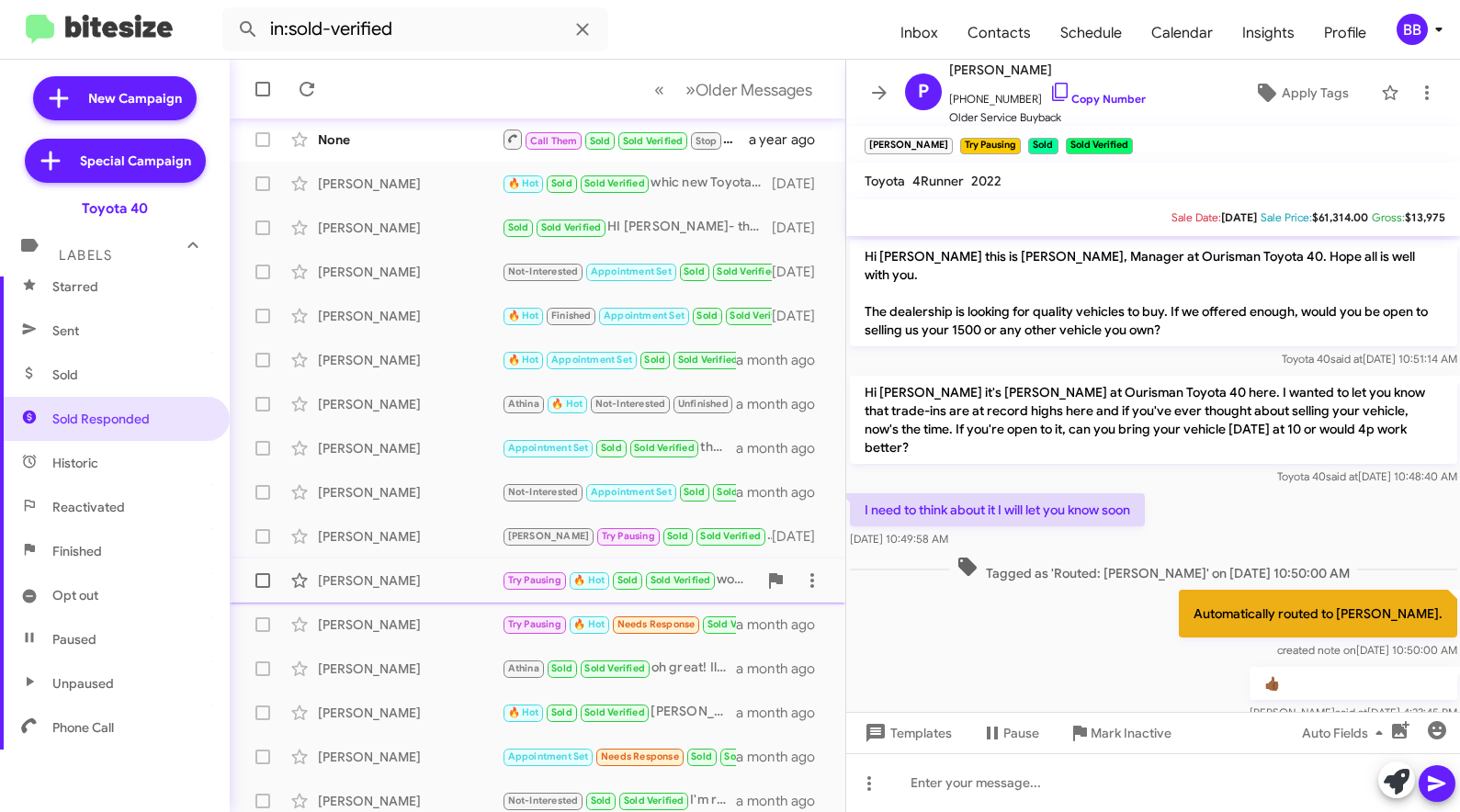
click at [398, 584] on div "[PERSON_NAME]" at bounding box center [410, 581] width 184 height 19
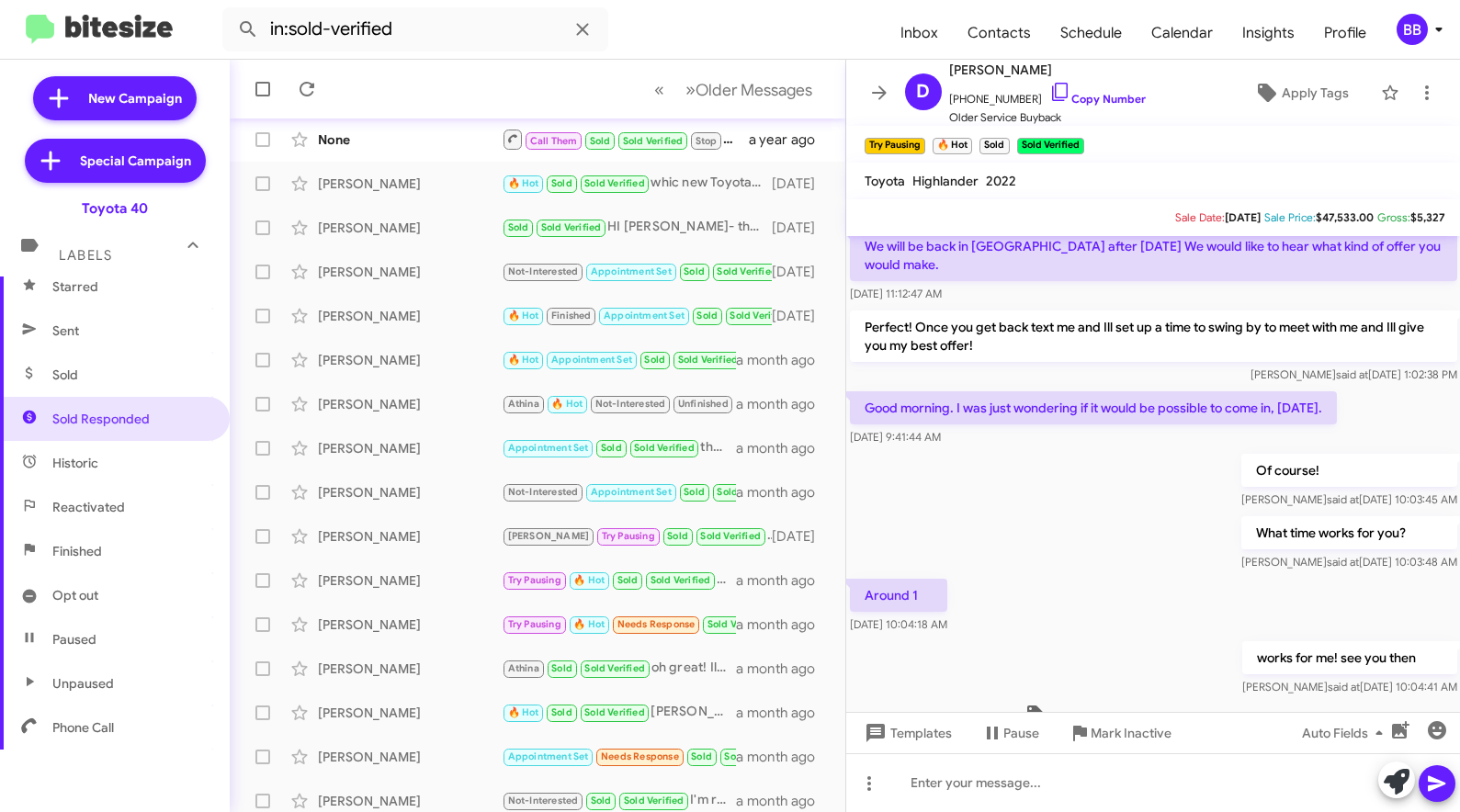
scroll to position [909, 0]
